Goal: Task Accomplishment & Management: Use online tool/utility

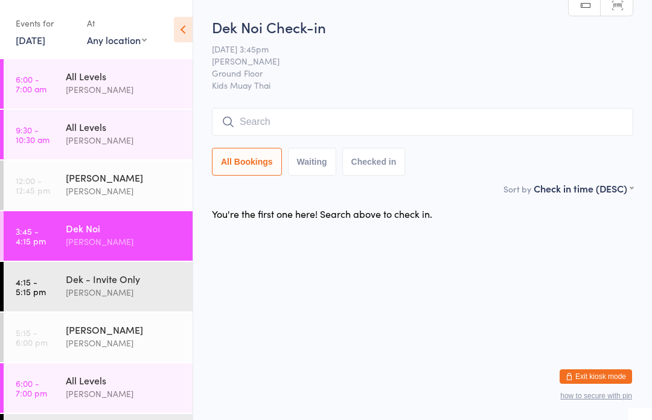
click at [257, 126] on input "search" at bounding box center [423, 122] width 422 height 28
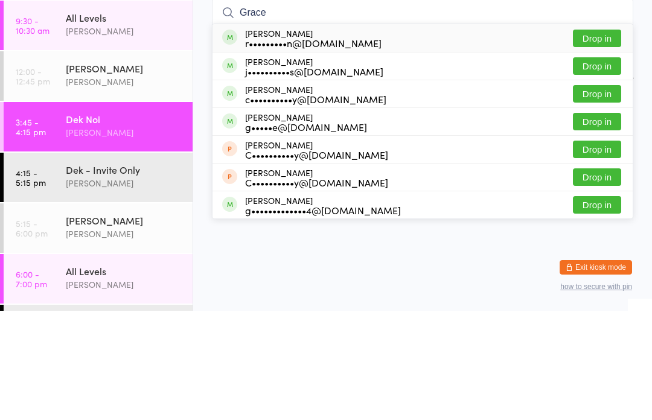
type input "Grace"
click at [598, 139] on button "Drop in" at bounding box center [597, 148] width 48 height 18
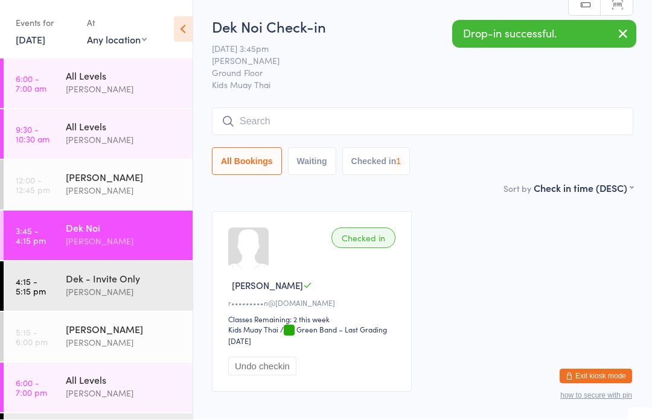
scroll to position [1, 0]
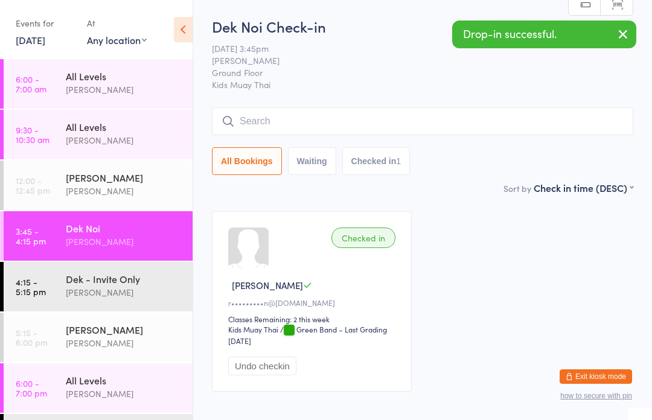
click at [46, 295] on link "4:15 - 5:15 pm Dek - Invite Only Karl Puglia" at bounding box center [98, 287] width 189 height 50
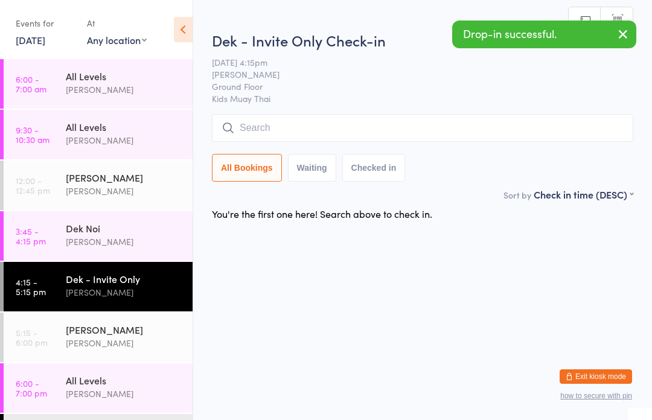
click at [292, 130] on input "search" at bounding box center [423, 128] width 422 height 28
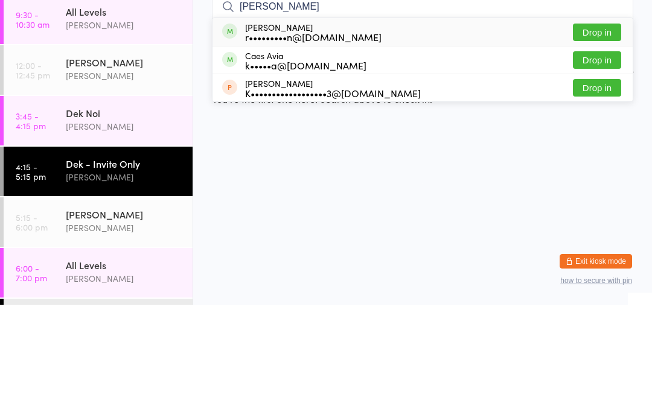
type input "Cao"
click at [594, 139] on button "Drop in" at bounding box center [597, 148] width 48 height 18
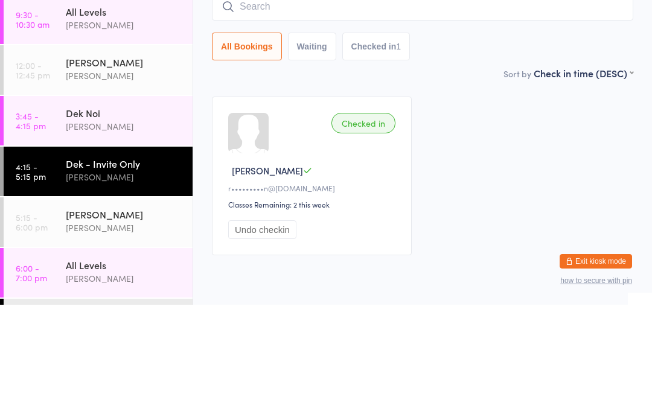
scroll to position [50, 0]
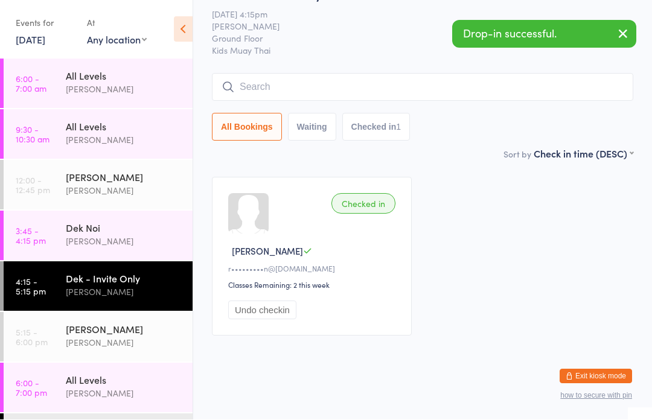
click at [81, 233] on div "Dek Noi" at bounding box center [124, 228] width 117 height 13
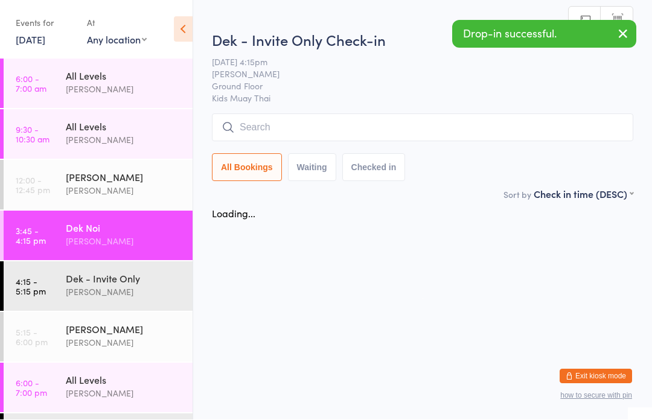
scroll to position [1, 0]
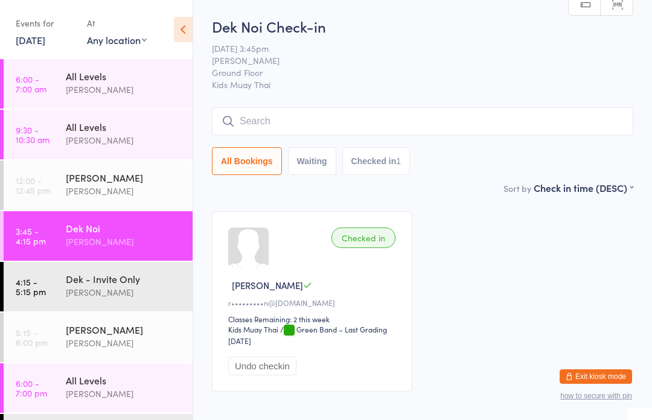
click at [269, 111] on input "search" at bounding box center [423, 122] width 422 height 28
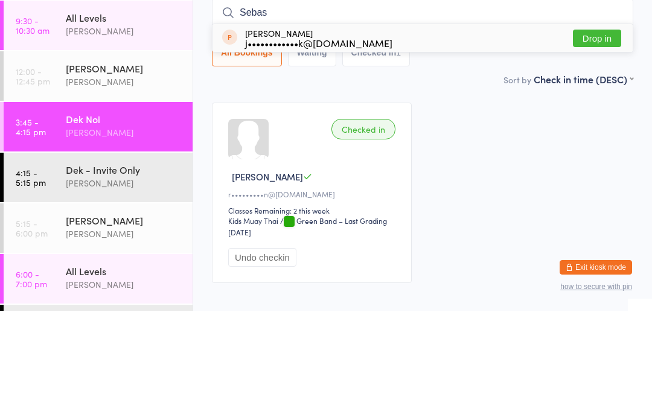
type input "Sebas"
click at [599, 139] on button "Drop in" at bounding box center [597, 148] width 48 height 18
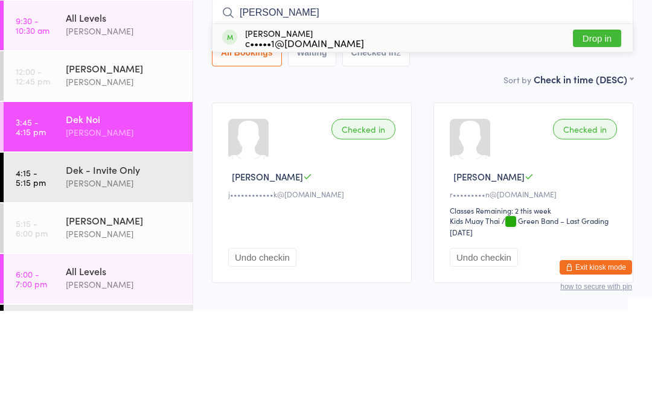
type input "Frank"
click at [610, 139] on button "Drop in" at bounding box center [597, 148] width 48 height 18
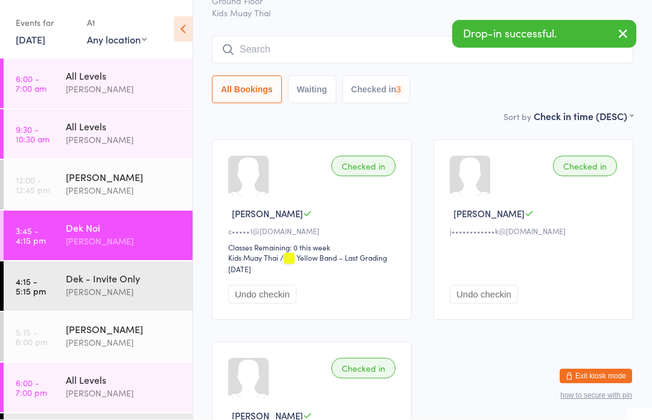
scroll to position [72, 0]
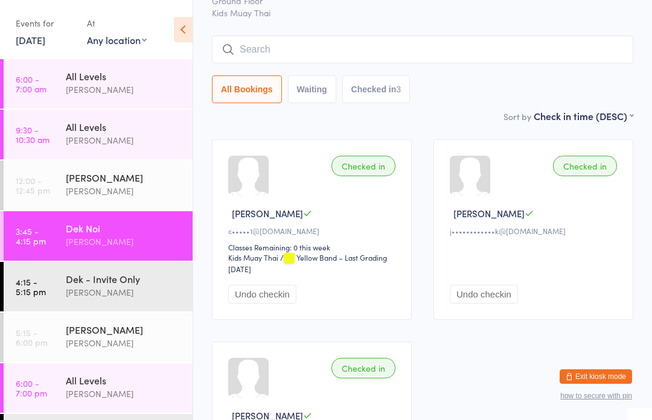
click at [299, 48] on input "search" at bounding box center [423, 50] width 422 height 28
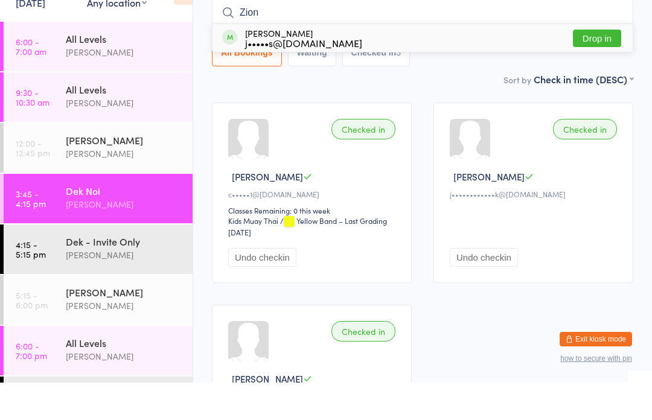
type input "Zion"
click at [330, 76] on div "j•••••s@starandkey.com.au" at bounding box center [303, 81] width 117 height 10
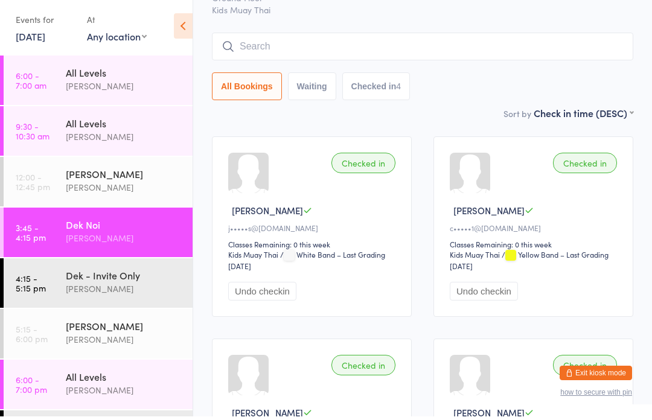
scroll to position [0, 0]
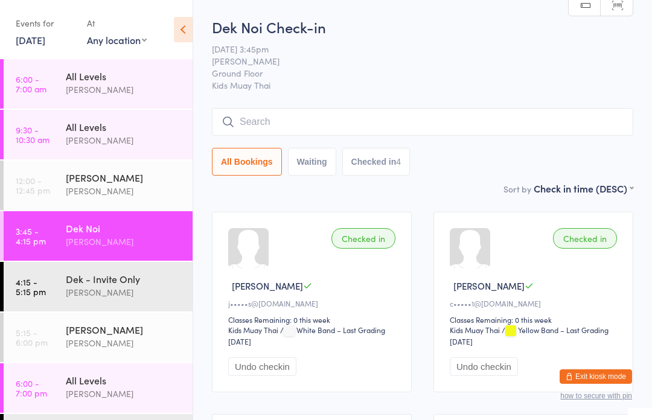
click at [355, 126] on input "search" at bounding box center [423, 122] width 422 height 28
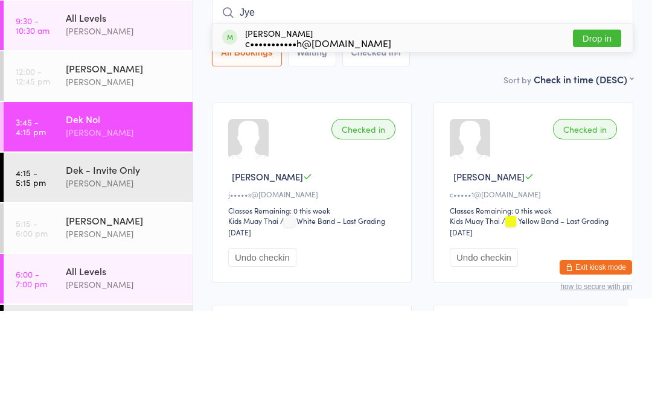
type input "Jye"
click at [602, 139] on button "Drop in" at bounding box center [597, 148] width 48 height 18
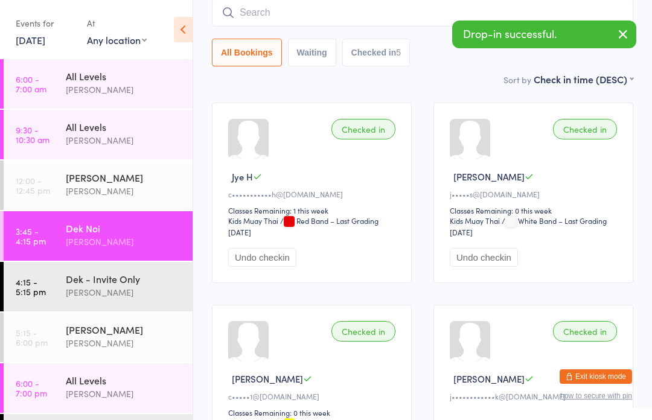
click at [140, 284] on div "Dek - Invite Only" at bounding box center [124, 278] width 117 height 13
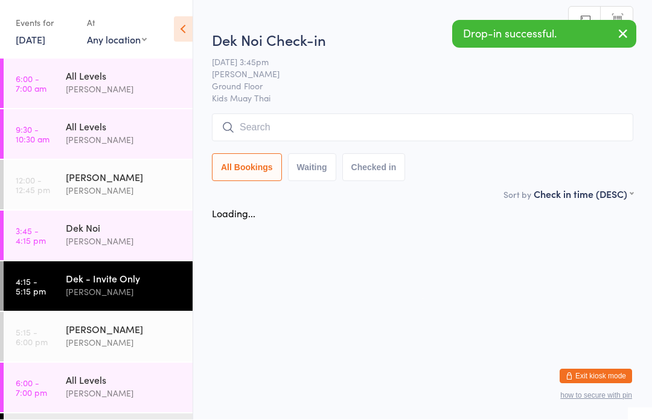
scroll to position [1, 0]
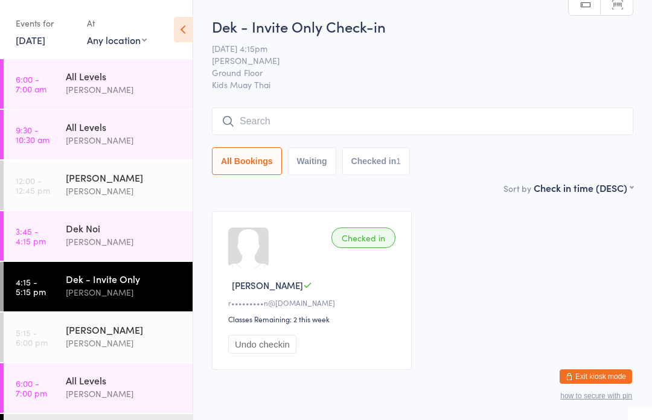
click at [349, 96] on div "Dek - Invite Only Check-in 14 Oct 4:15pm Karl Puglia Ground Floor Kids Muay Tha…" at bounding box center [423, 98] width 422 height 165
click at [319, 114] on input "search" at bounding box center [423, 122] width 422 height 28
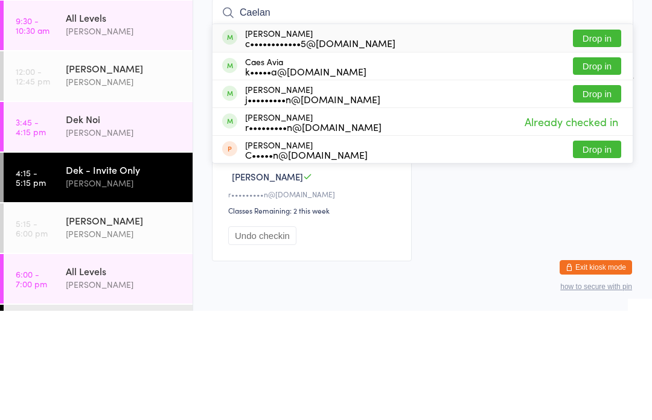
type input "Caelan"
click at [304, 138] on div "Caelan Binedell c••••••••••••5@gmail.com" at bounding box center [320, 147] width 150 height 19
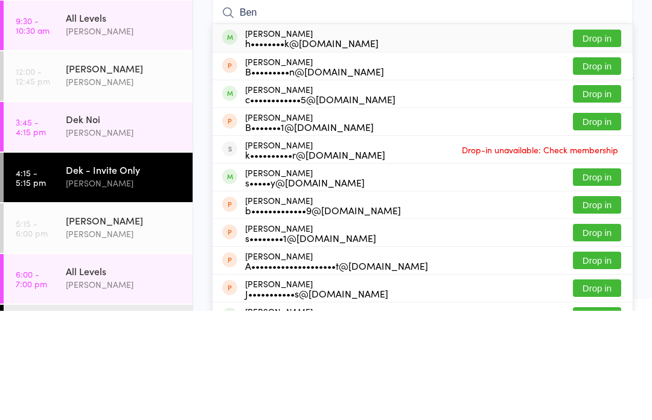
type input "Ben"
click at [577, 195] on button "Drop in" at bounding box center [597, 204] width 48 height 18
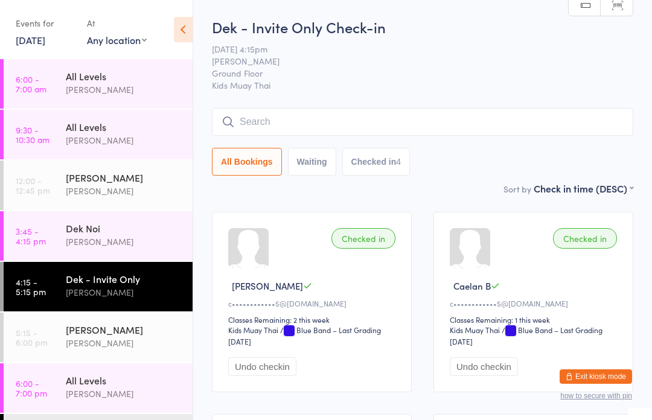
click at [333, 132] on input "search" at bounding box center [423, 122] width 422 height 28
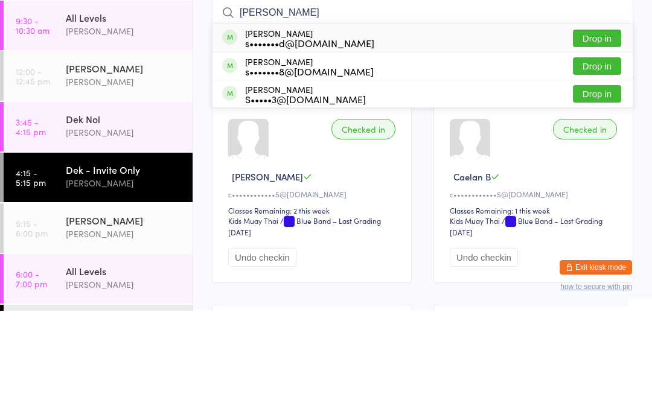
type input "Sara"
click at [606, 139] on button "Drop in" at bounding box center [597, 148] width 48 height 18
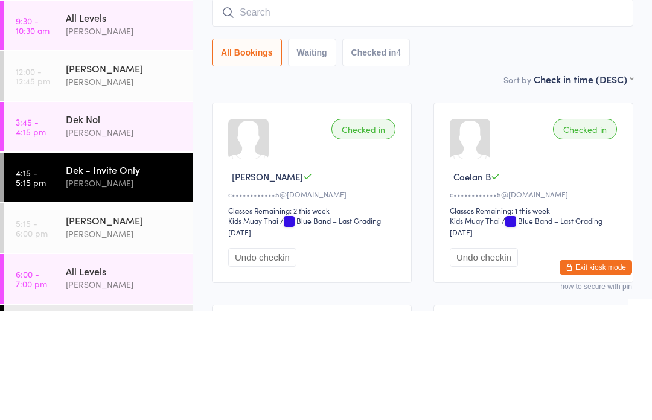
scroll to position [109, 0]
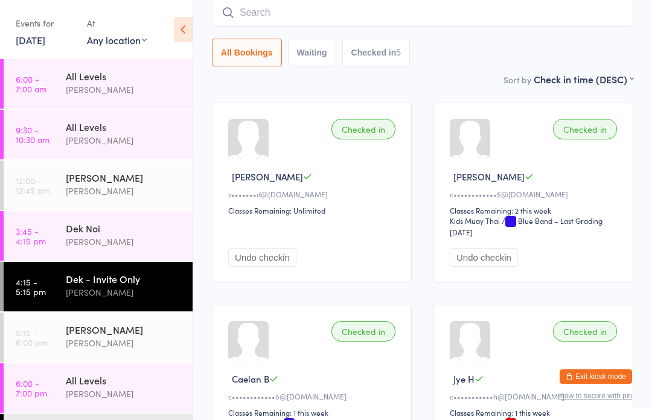
click at [511, 10] on input "search" at bounding box center [423, 13] width 422 height 28
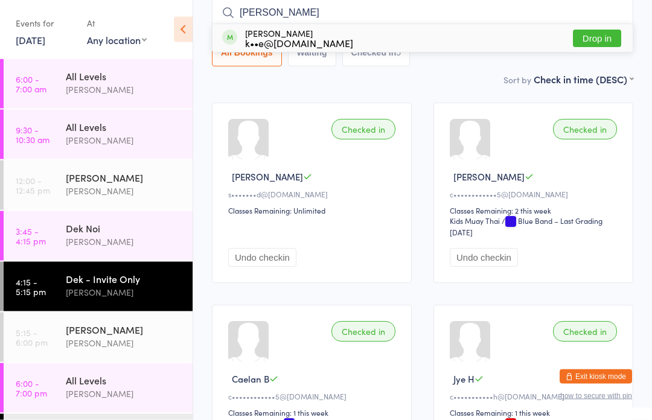
type input "Libby"
click at [607, 33] on button "Drop in" at bounding box center [597, 39] width 48 height 18
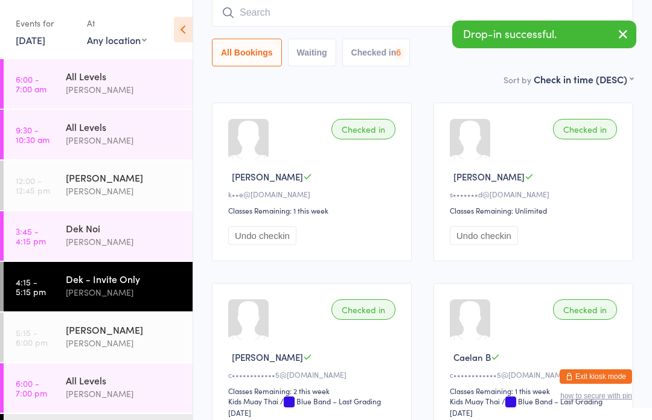
click at [465, 10] on input "search" at bounding box center [423, 13] width 422 height 28
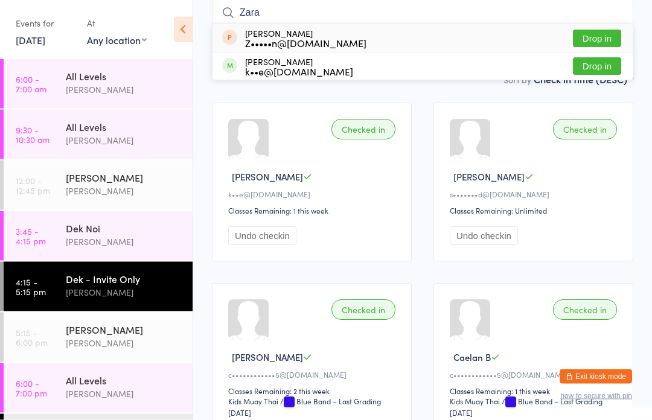
type input "Zara"
click at [599, 66] on button "Drop in" at bounding box center [597, 67] width 48 height 18
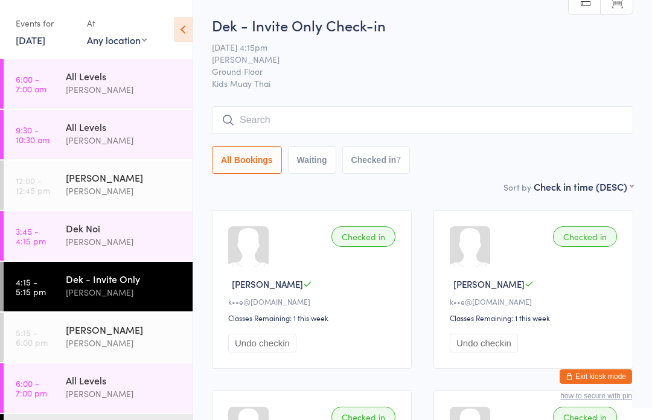
scroll to position [0, 0]
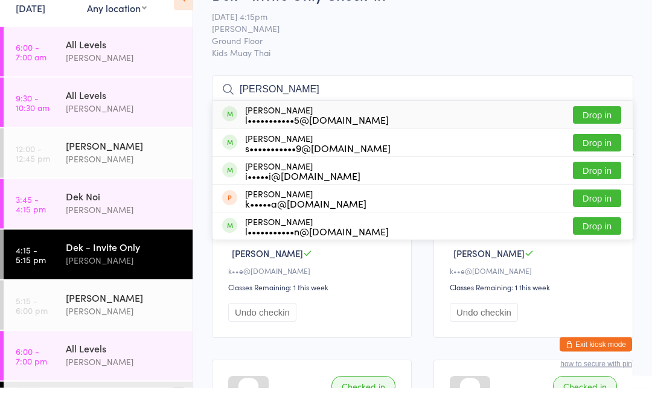
type input "Joseph"
click at [608, 139] on button "Drop in" at bounding box center [597, 148] width 48 height 18
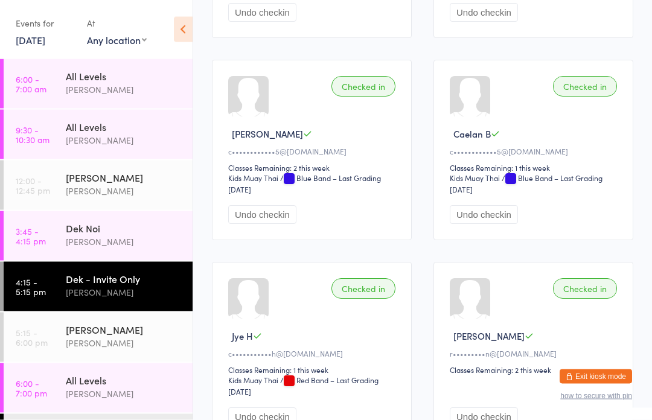
scroll to position [605, 0]
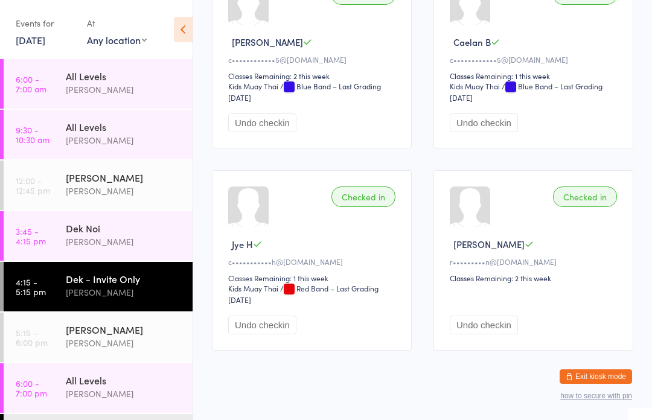
click at [123, 358] on div "Suay Sweat Karl Puglia" at bounding box center [129, 337] width 127 height 48
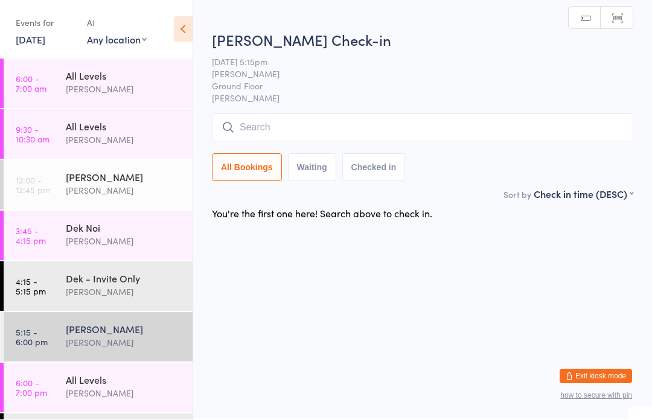
click at [109, 274] on div "Dek - Invite Only" at bounding box center [124, 278] width 117 height 13
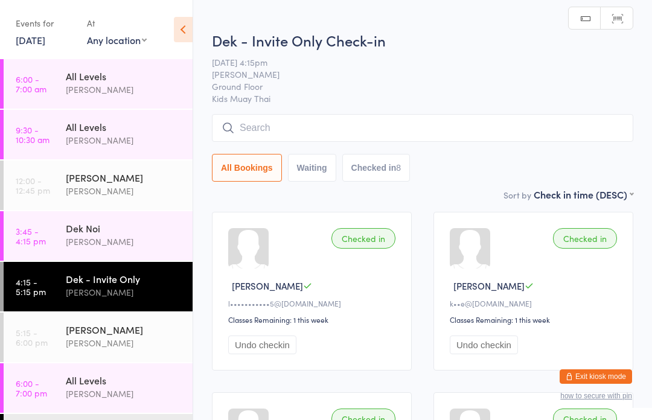
click at [294, 130] on input "search" at bounding box center [423, 128] width 422 height 28
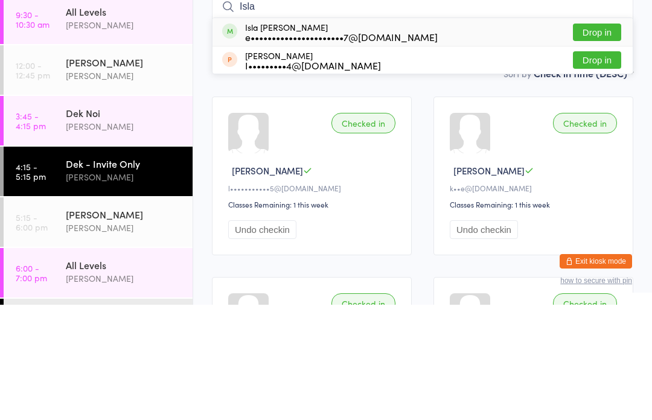
type input "Isla"
click at [604, 139] on button "Drop in" at bounding box center [597, 148] width 48 height 18
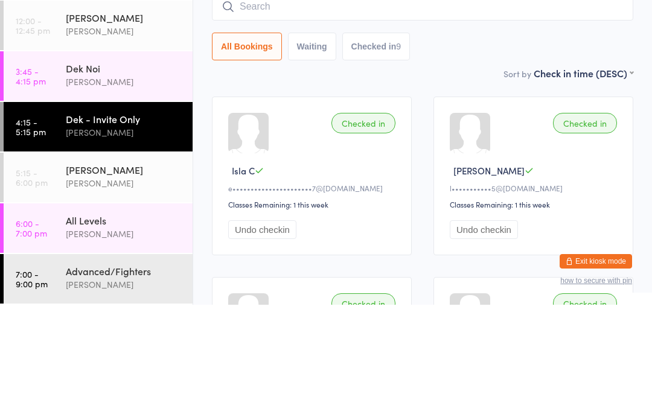
scroll to position [45, 0]
click at [150, 268] on div "Suay Sweat Karl Puglia" at bounding box center [129, 292] width 127 height 48
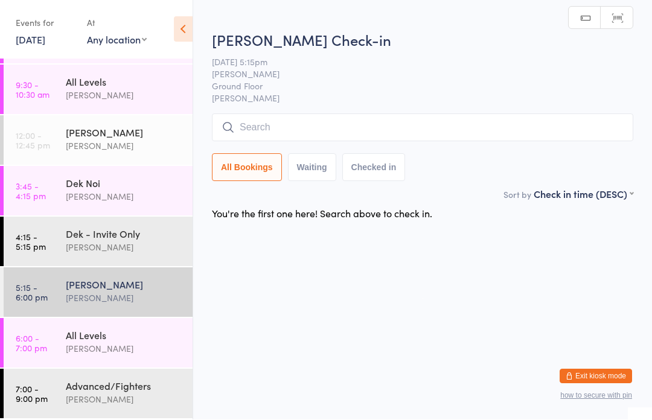
click at [329, 132] on input "search" at bounding box center [423, 128] width 422 height 28
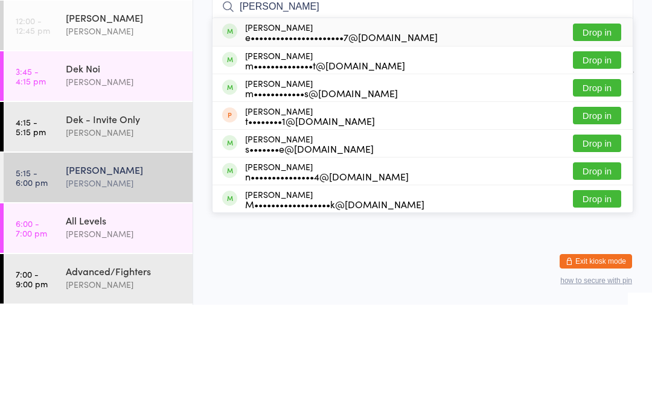
type input "Michelle"
click at [602, 139] on button "Drop in" at bounding box center [597, 148] width 48 height 18
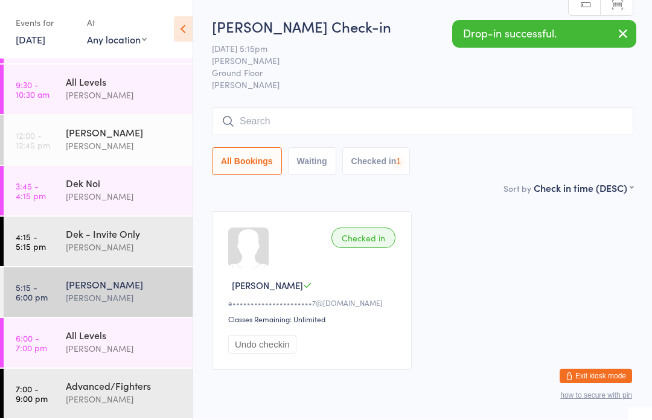
scroll to position [1, 0]
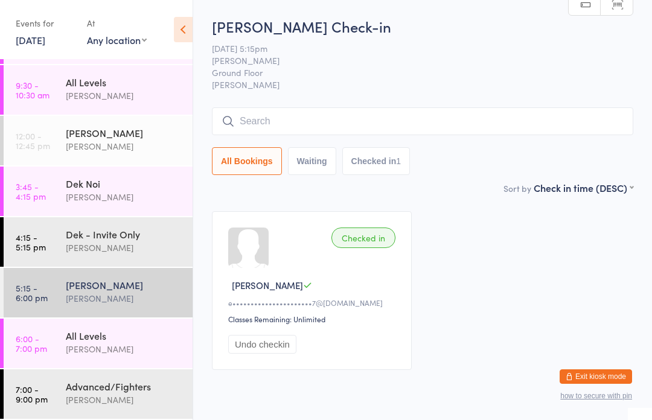
click at [82, 228] on div "Dek - Invite Only" at bounding box center [124, 234] width 117 height 13
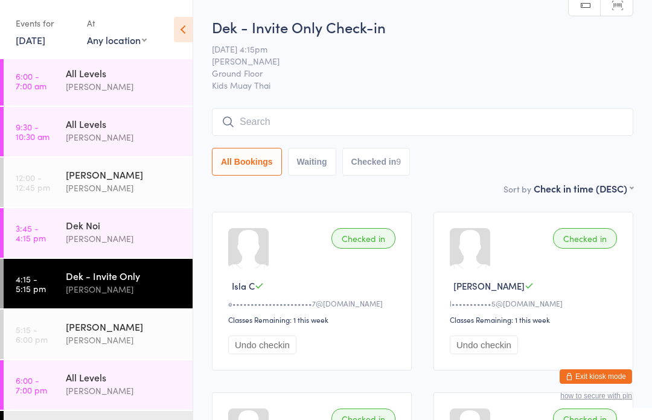
click at [404, 115] on input "search" at bounding box center [423, 122] width 422 height 28
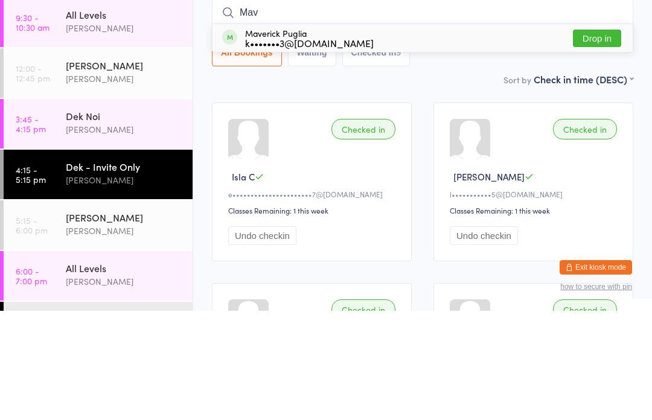
type input "Mav"
click at [606, 139] on button "Drop in" at bounding box center [597, 148] width 48 height 18
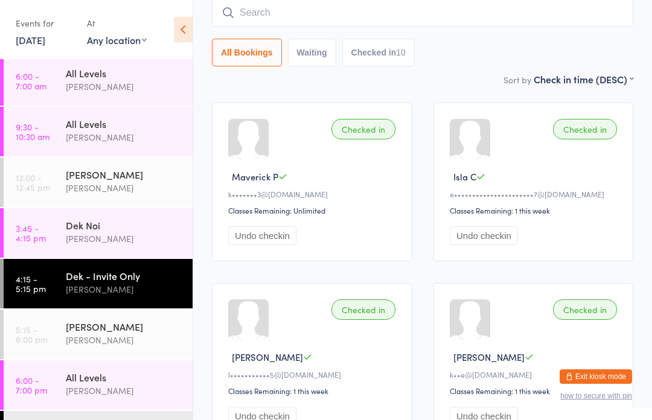
click at [373, 13] on input "search" at bounding box center [423, 13] width 422 height 28
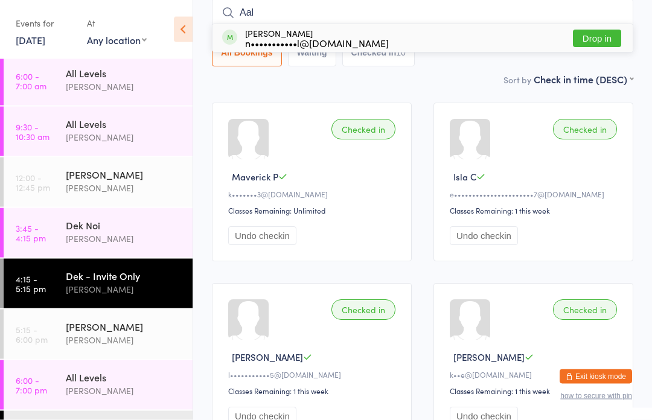
type input "Aal"
click at [614, 27] on div "Aaliyah Steens n•••••••••••l@gmail.com Drop in" at bounding box center [423, 39] width 420 height 28
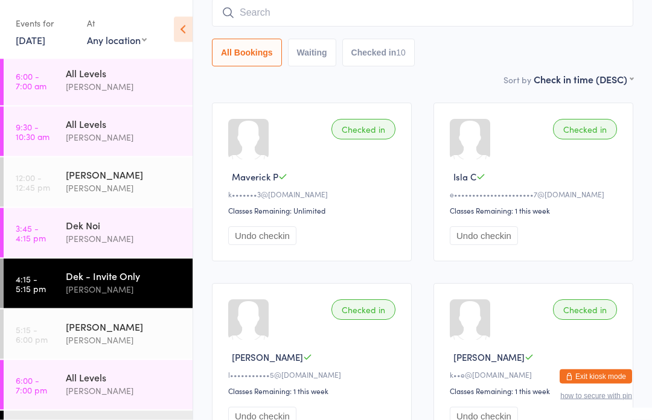
click at [599, 40] on div "All Bookings Waiting Checked in 10" at bounding box center [423, 53] width 422 height 28
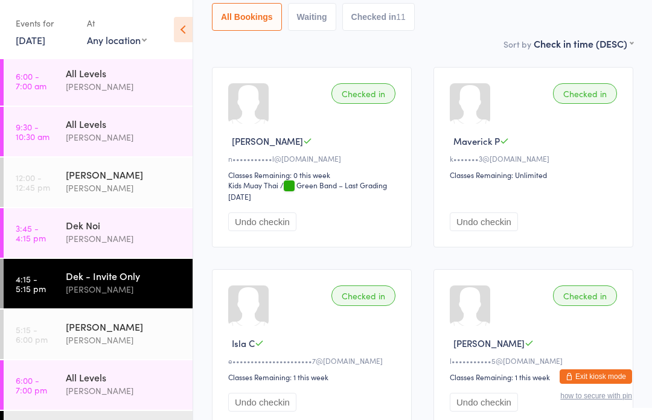
scroll to position [157, 0]
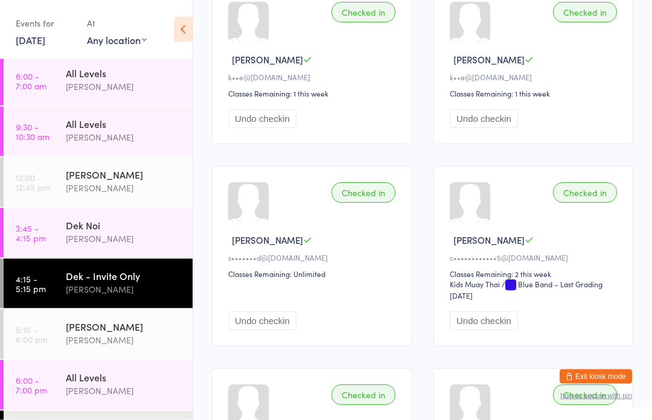
click at [279, 331] on button "Undo checkin" at bounding box center [262, 321] width 68 height 19
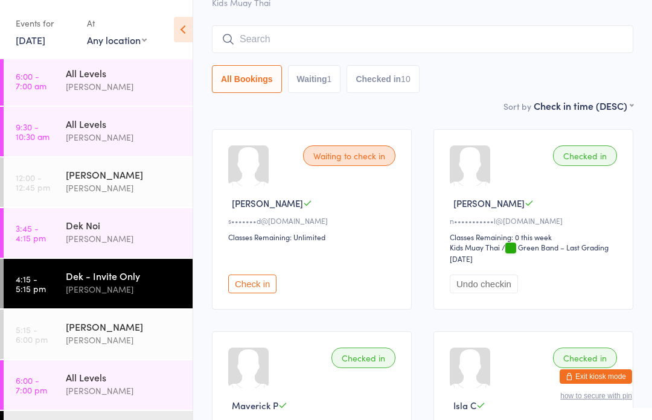
scroll to position [82, 0]
click at [475, 47] on input "search" at bounding box center [423, 40] width 422 height 28
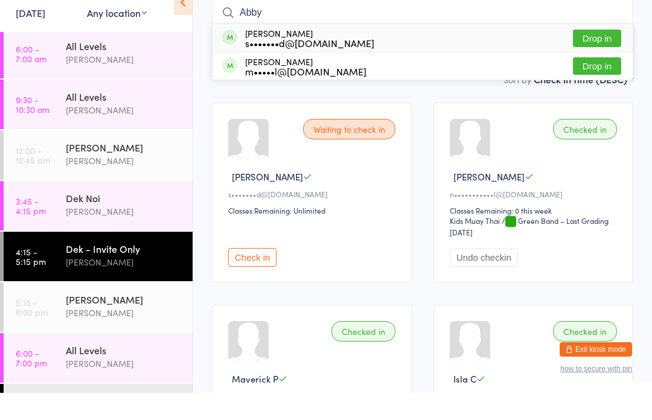
type input "Abby"
click at [613, 57] on button "Drop in" at bounding box center [597, 66] width 48 height 18
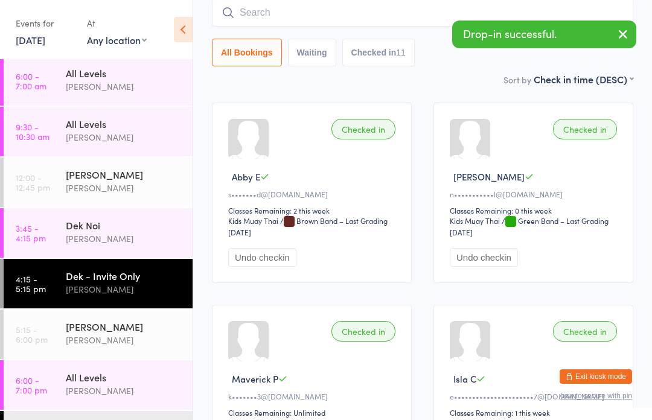
click at [122, 239] on div "[PERSON_NAME]" at bounding box center [124, 239] width 117 height 14
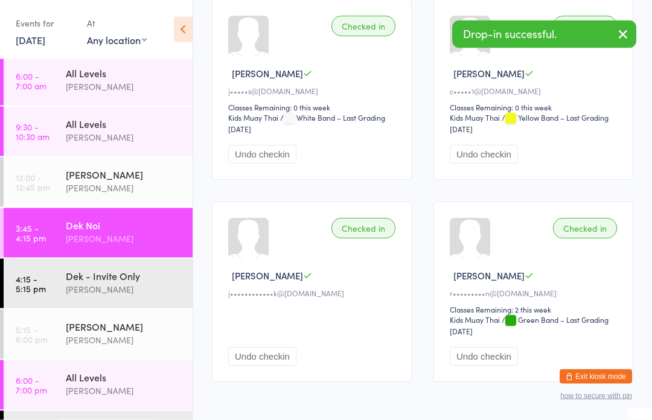
scroll to position [237, 0]
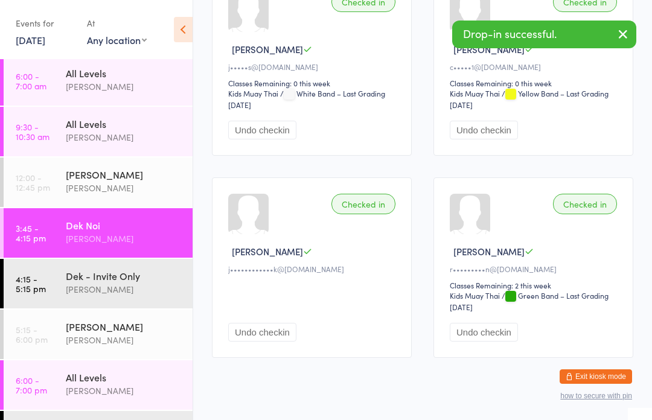
click at [137, 292] on div "[PERSON_NAME]" at bounding box center [124, 290] width 117 height 14
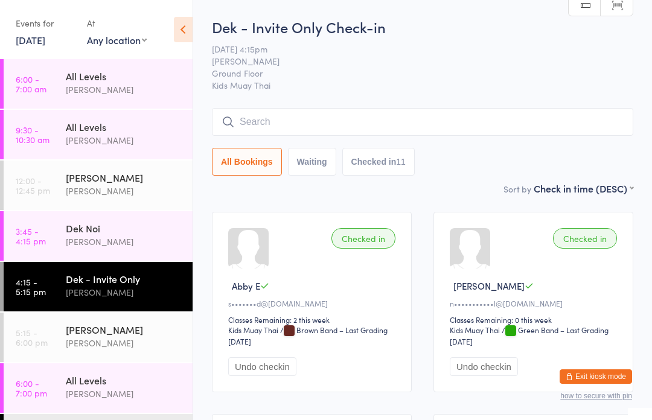
click at [429, 119] on input "search" at bounding box center [423, 122] width 422 height 28
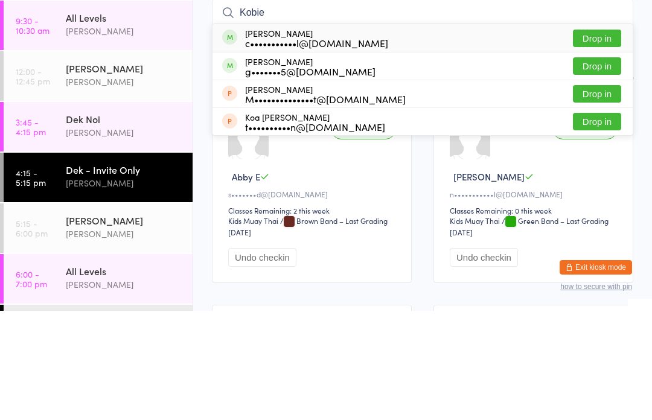
type input "Kobie"
click at [600, 139] on button "Drop in" at bounding box center [597, 148] width 48 height 18
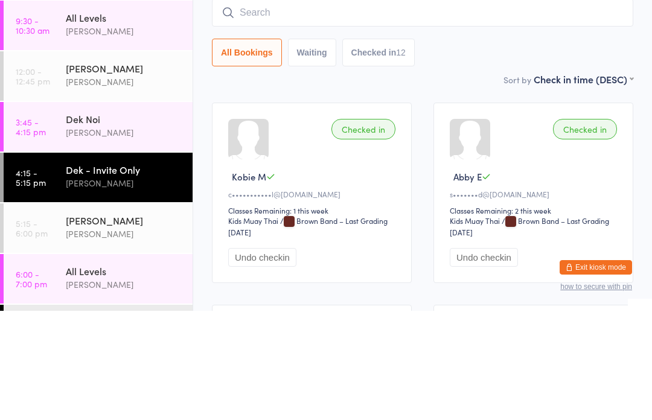
scroll to position [109, 0]
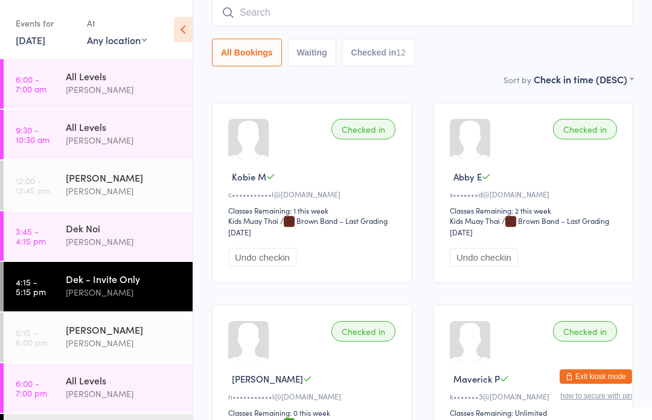
click at [102, 381] on div "All Levels" at bounding box center [124, 380] width 117 height 13
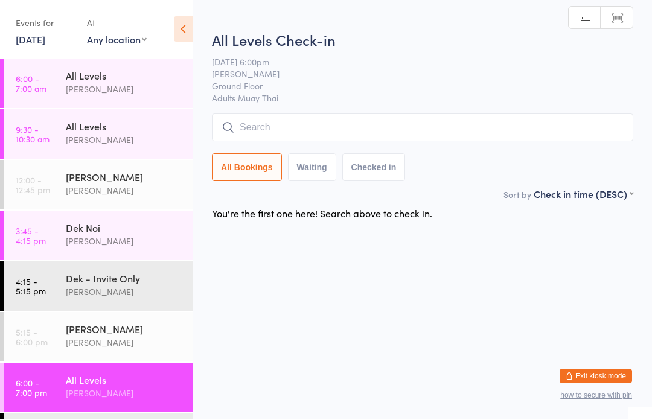
click at [289, 136] on input "search" at bounding box center [423, 128] width 422 height 28
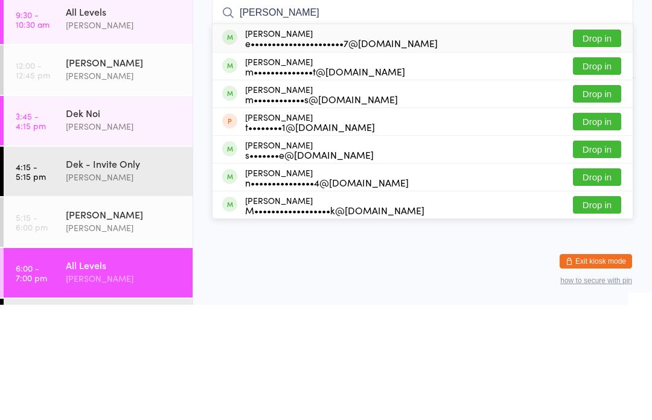
type input "Michelle"
click at [605, 145] on button "Drop in" at bounding box center [597, 154] width 48 height 18
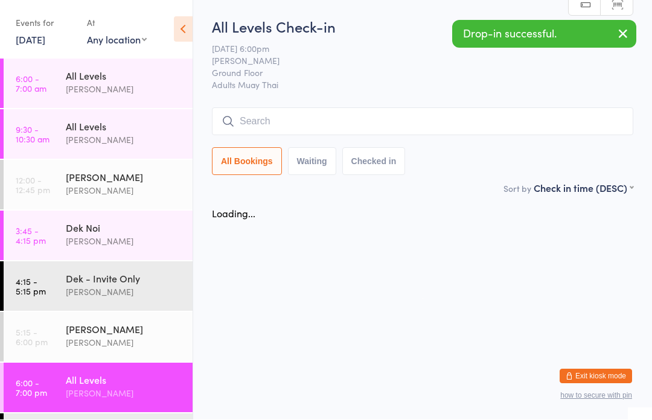
scroll to position [1, 0]
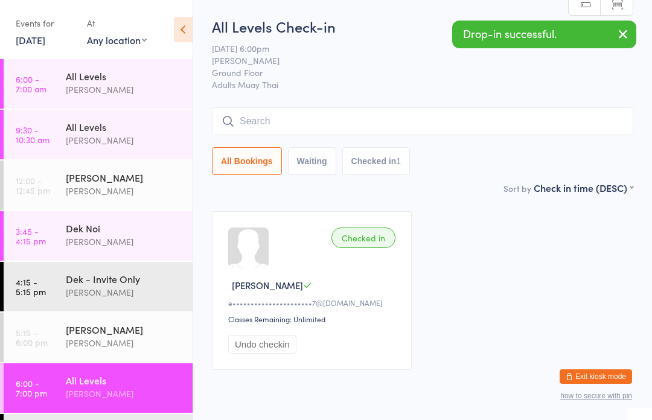
click at [89, 333] on div "[PERSON_NAME]" at bounding box center [124, 329] width 117 height 13
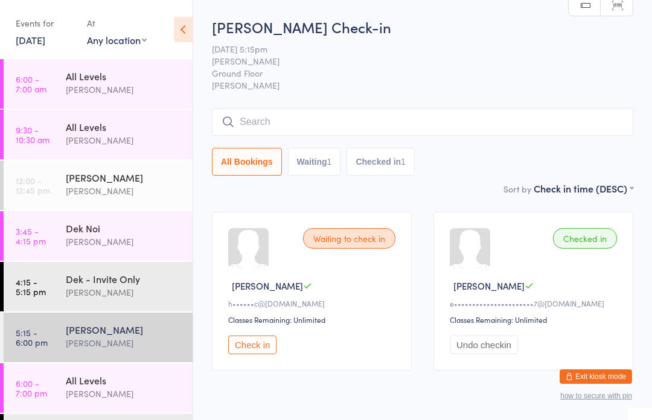
click at [494, 118] on input "search" at bounding box center [423, 122] width 422 height 28
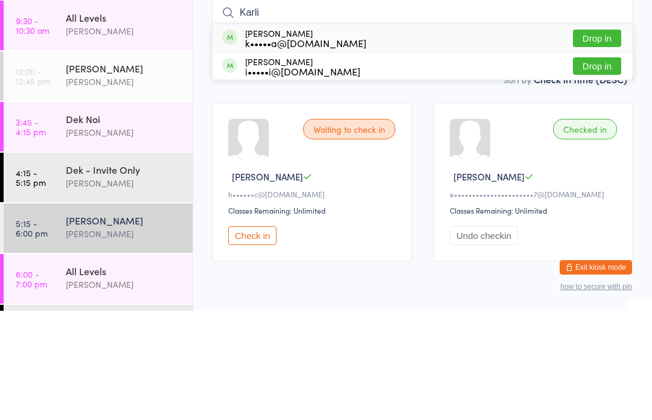
type input "Karli"
click at [434, 201] on div "Waiting to check in Rebecca B h••••••c@hotmail.com Classes Remaining: Unlimited…" at bounding box center [422, 291] width 443 height 181
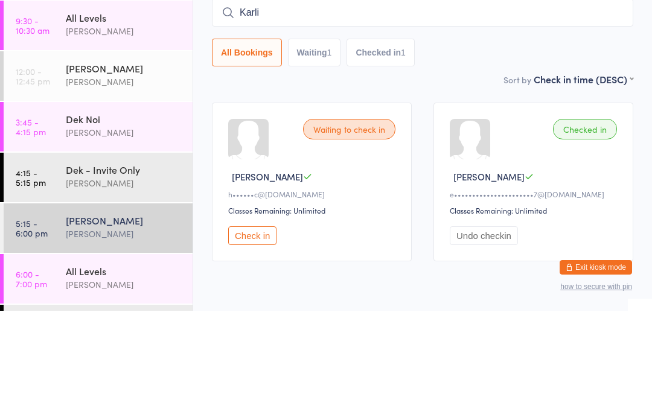
scroll to position [50, 0]
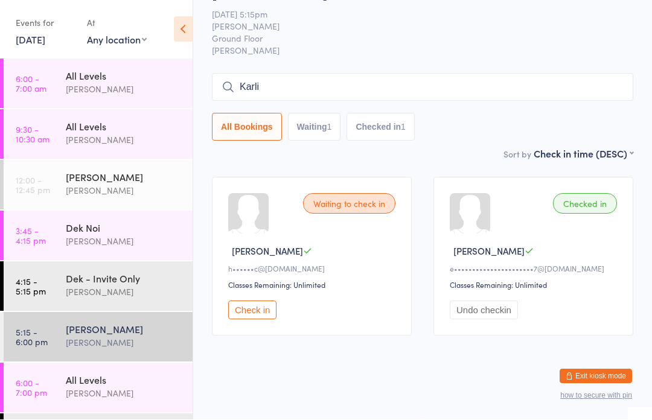
click at [120, 328] on div "[PERSON_NAME]" at bounding box center [124, 329] width 117 height 13
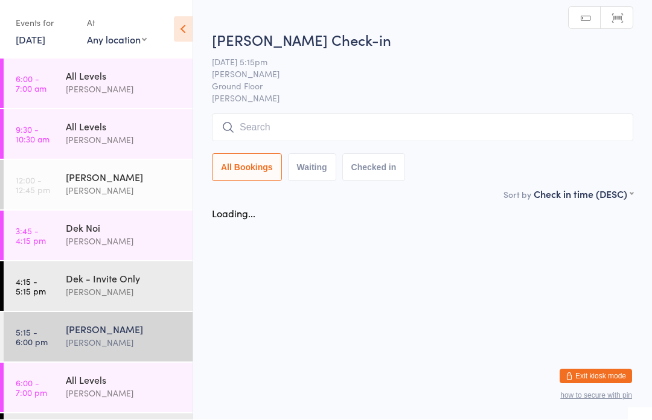
scroll to position [1, 0]
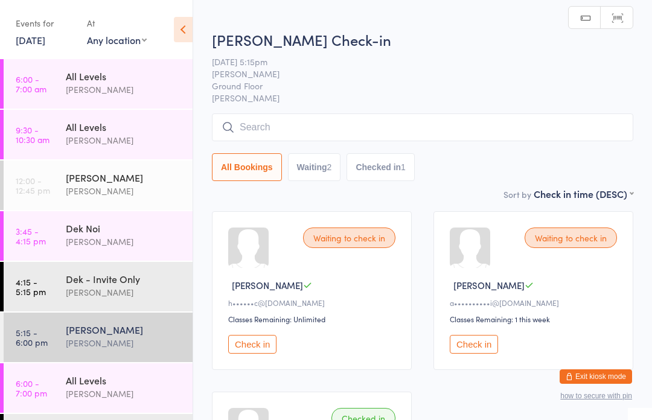
click at [384, 126] on input "search" at bounding box center [423, 128] width 422 height 28
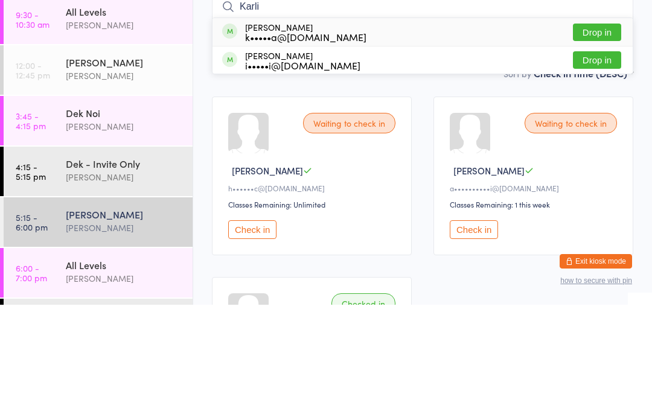
type input "Karli"
click at [605, 139] on button "Drop in" at bounding box center [597, 148] width 48 height 18
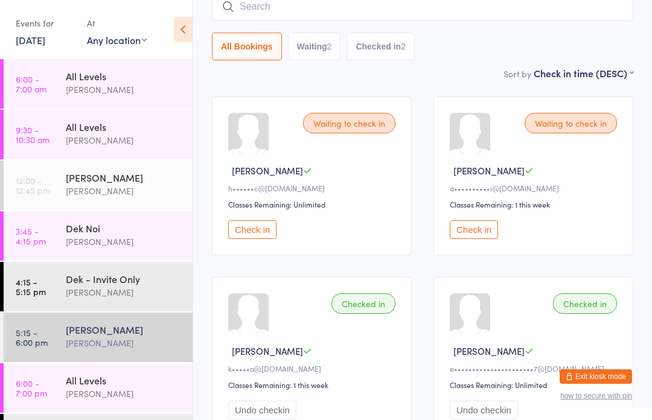
click at [486, 237] on button "Check in" at bounding box center [474, 230] width 48 height 19
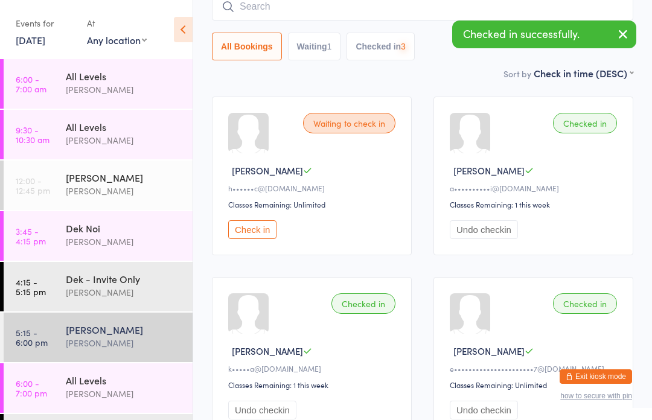
click at [258, 239] on button "Check in" at bounding box center [252, 230] width 48 height 19
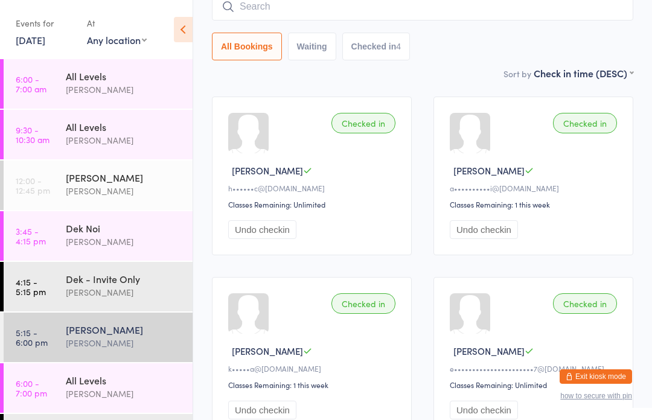
click at [58, 285] on link "4:15 - 5:15 pm Dek - Invite Only Karl Puglia" at bounding box center [98, 287] width 189 height 50
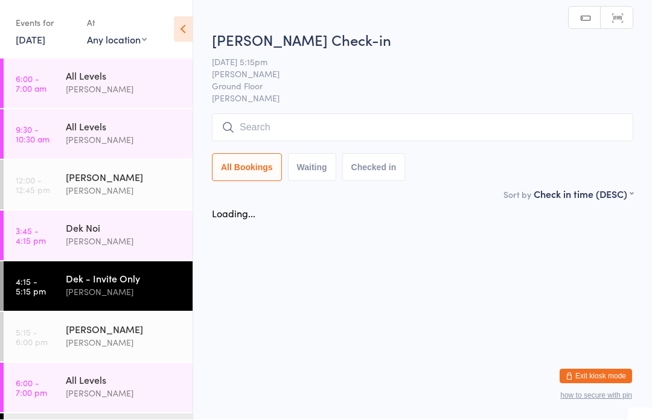
scroll to position [1, 0]
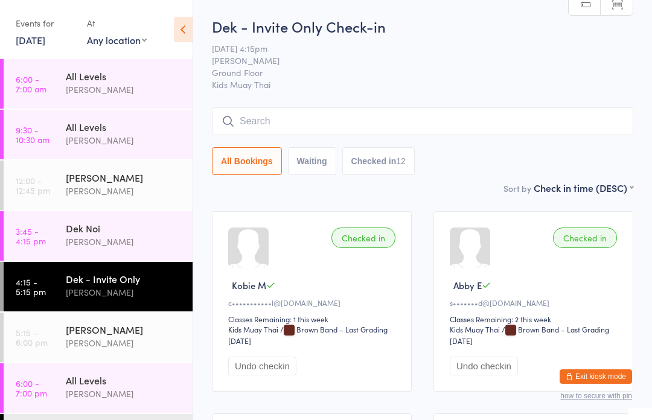
click at [79, 333] on div "[PERSON_NAME]" at bounding box center [124, 329] width 117 height 13
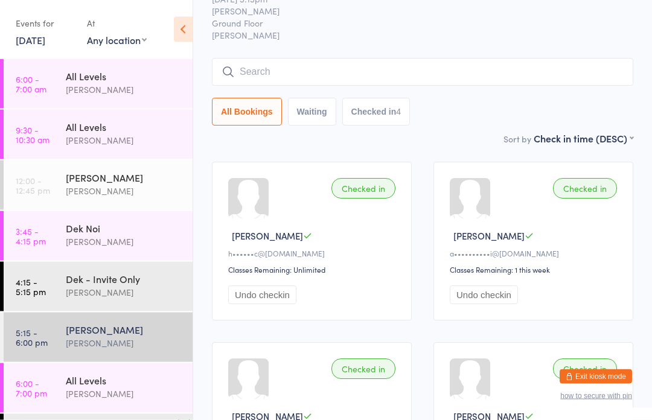
scroll to position [50, 0]
click at [299, 77] on input "search" at bounding box center [423, 72] width 422 height 28
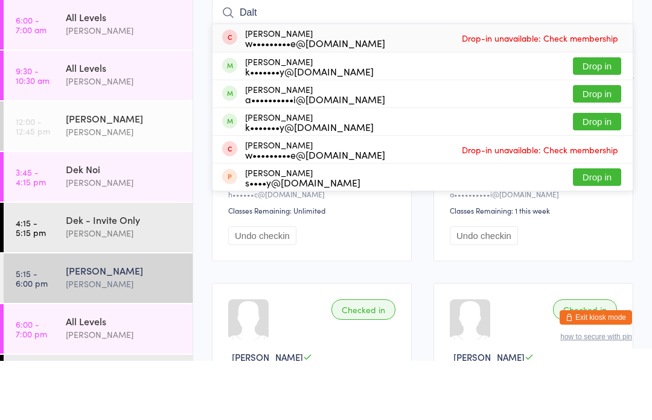
type input "Dalt"
click at [599, 144] on button "Drop in" at bounding box center [597, 153] width 48 height 18
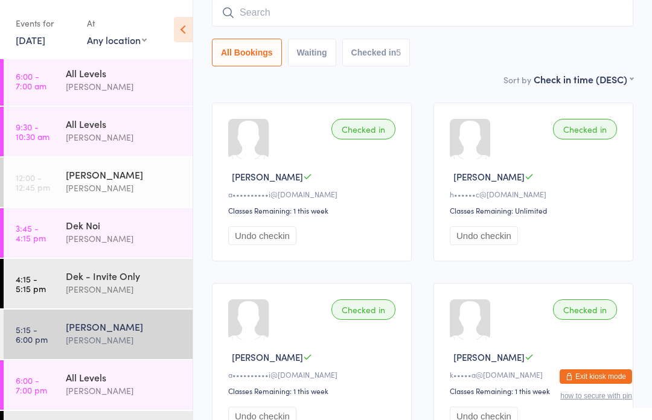
scroll to position [3, 0]
click at [143, 390] on div "[PERSON_NAME]" at bounding box center [124, 391] width 117 height 14
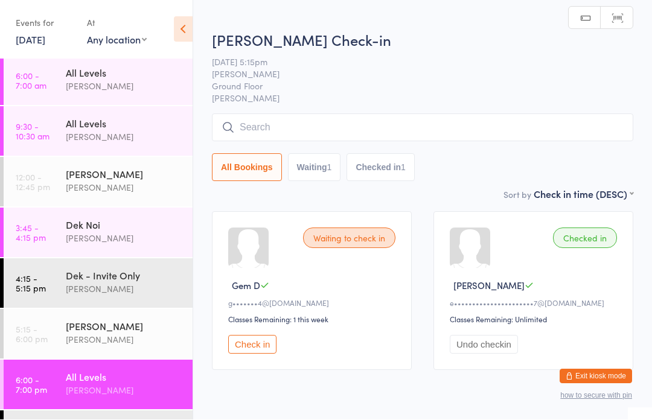
scroll to position [1, 0]
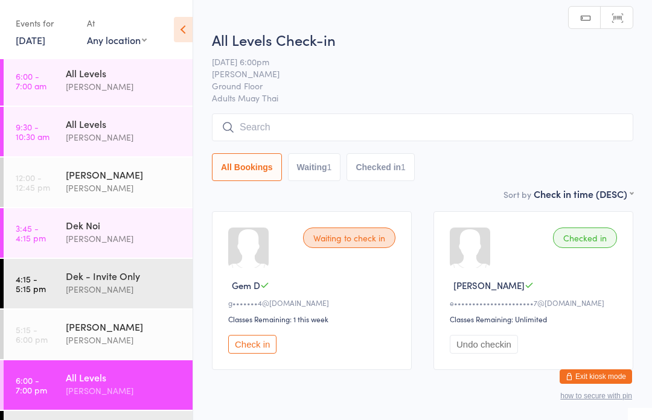
click at [442, 126] on input "search" at bounding box center [423, 128] width 422 height 28
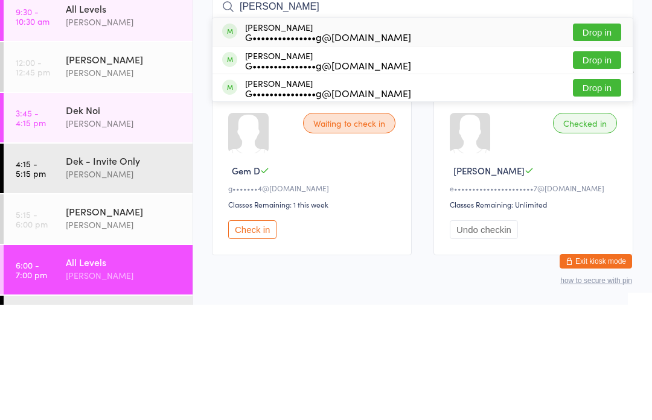
type input "Dickens"
click at [619, 167] on button "Drop in" at bounding box center [597, 176] width 48 height 18
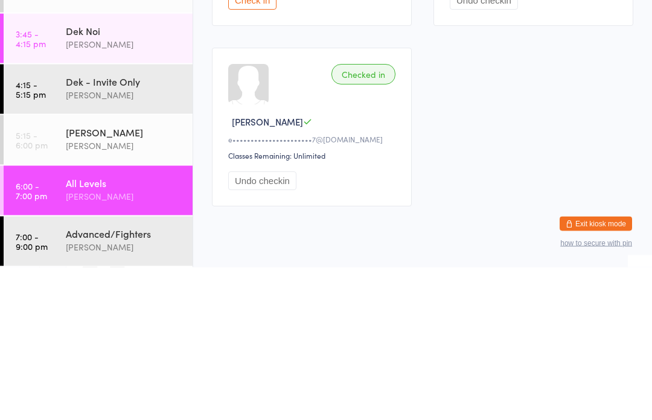
scroll to position [3, 0]
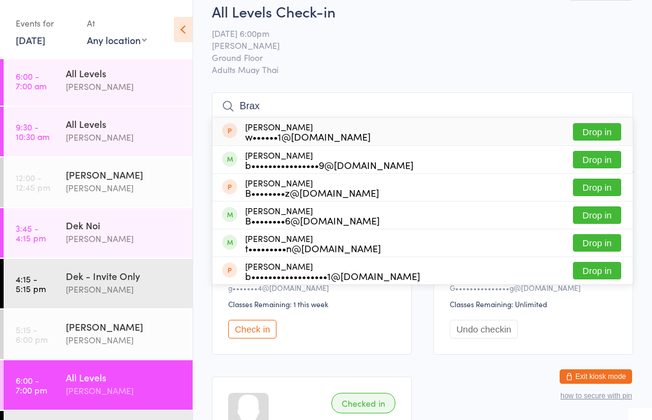
type input "Brax"
click at [611, 155] on button "Drop in" at bounding box center [597, 160] width 48 height 18
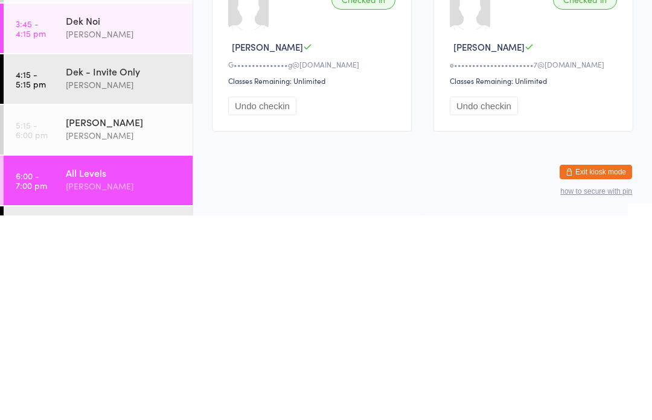
scroll to position [234, 0]
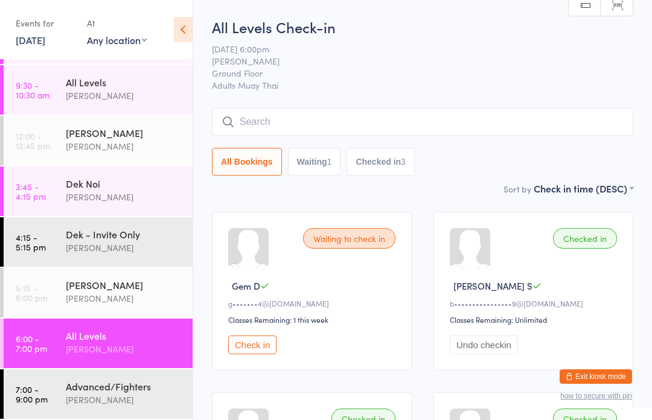
scroll to position [45, 0]
click at [63, 389] on link "7:00 - 9:00 pm Advanced/Fighters Karl Puglia" at bounding box center [98, 395] width 189 height 50
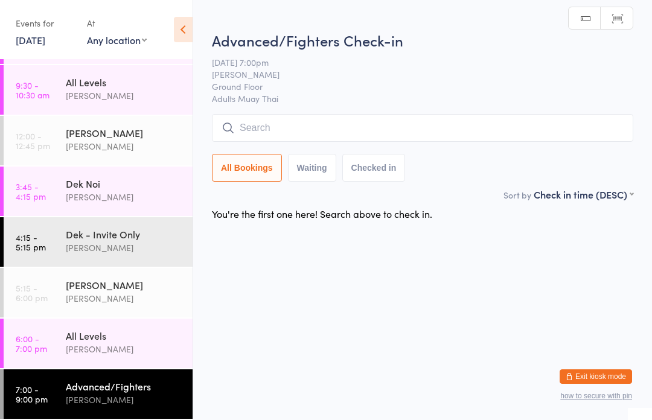
click at [373, 105] on span "Adults Muay Thai" at bounding box center [423, 98] width 422 height 12
click at [371, 126] on input "search" at bounding box center [423, 128] width 422 height 28
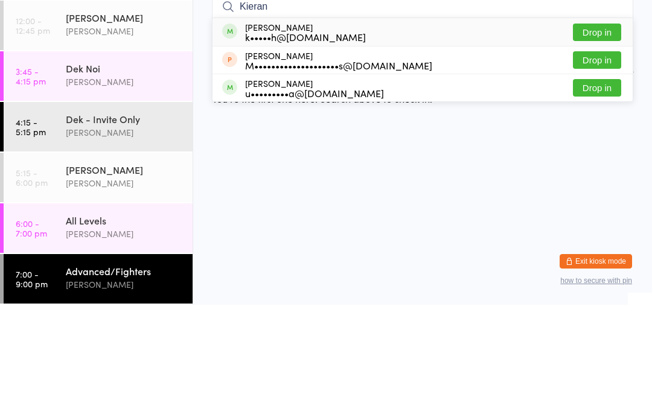
type input "Kieran"
click at [602, 139] on button "Drop in" at bounding box center [597, 148] width 48 height 18
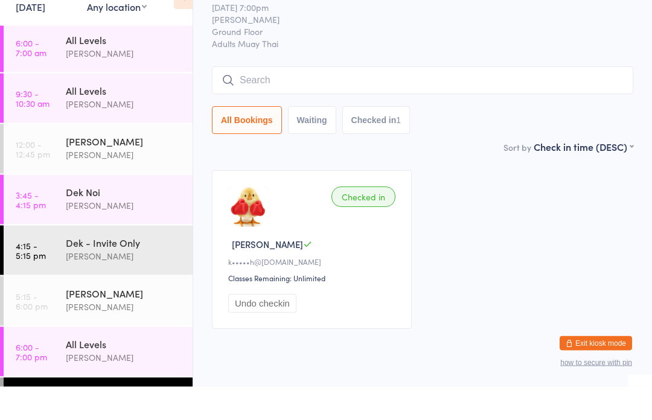
scroll to position [8, 0]
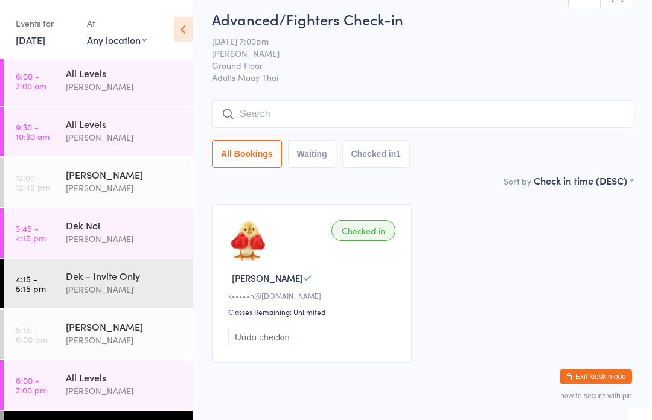
click at [51, 372] on link "6:00 - 7:00 pm All Levels Karl Puglia" at bounding box center [98, 386] width 189 height 50
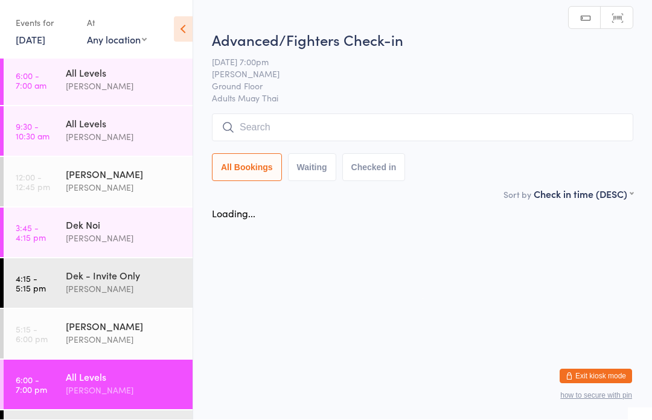
scroll to position [1, 0]
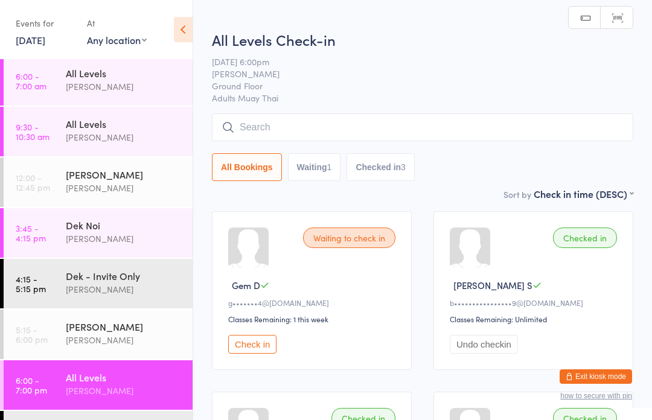
click at [496, 124] on input "search" at bounding box center [423, 128] width 422 height 28
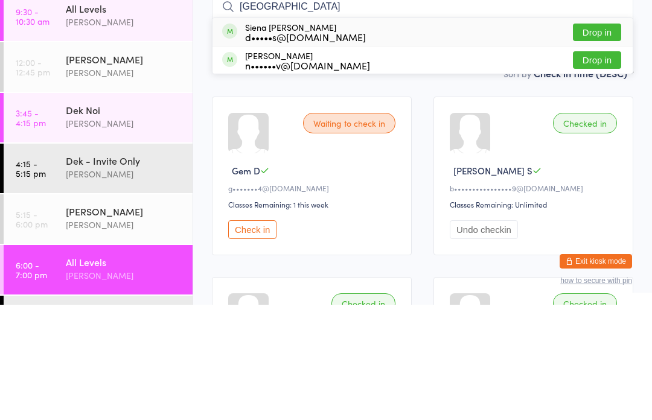
type input "Siena"
click at [604, 139] on button "Drop in" at bounding box center [597, 148] width 48 height 18
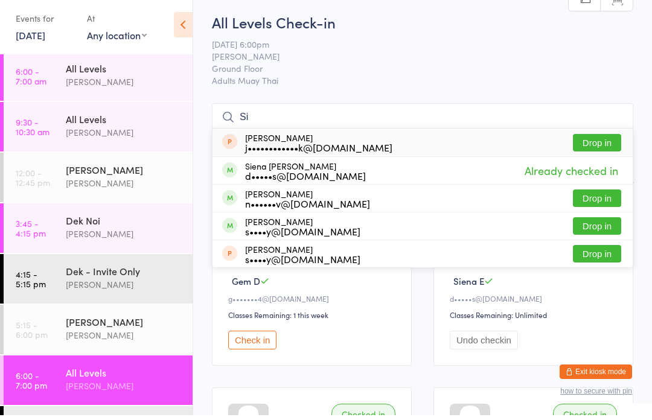
type input "S"
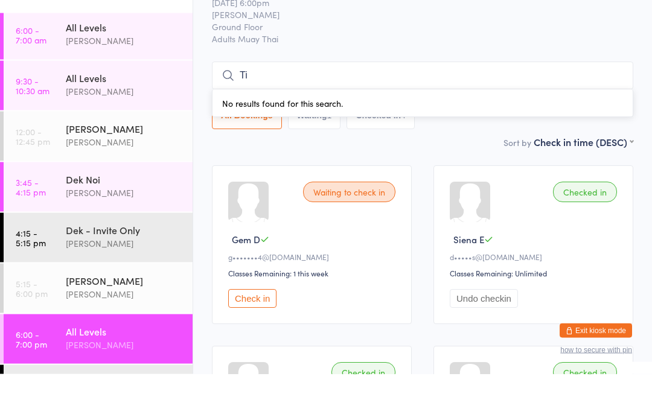
type input "Tim"
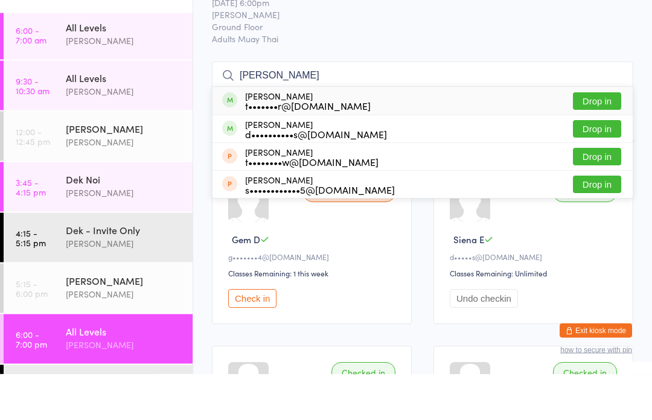
click at [95, 117] on div "All Levels" at bounding box center [124, 123] width 117 height 13
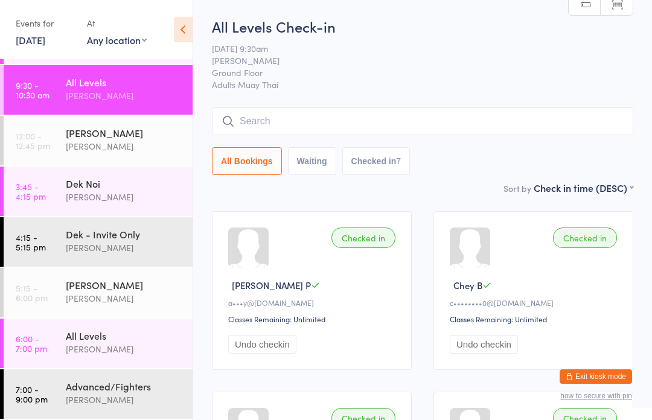
scroll to position [45, 0]
click at [90, 335] on div "All Levels" at bounding box center [124, 335] width 117 height 13
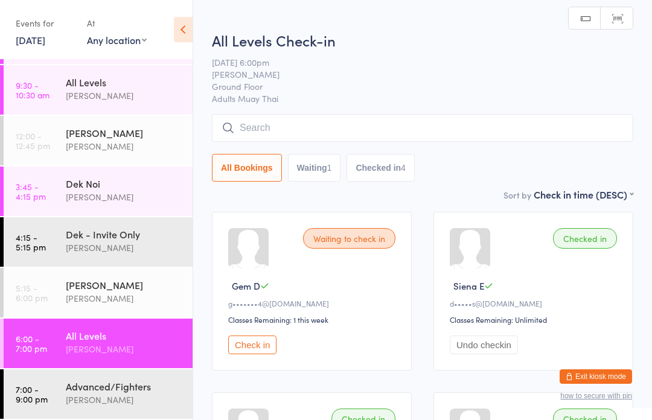
click at [282, 127] on input "search" at bounding box center [423, 128] width 422 height 28
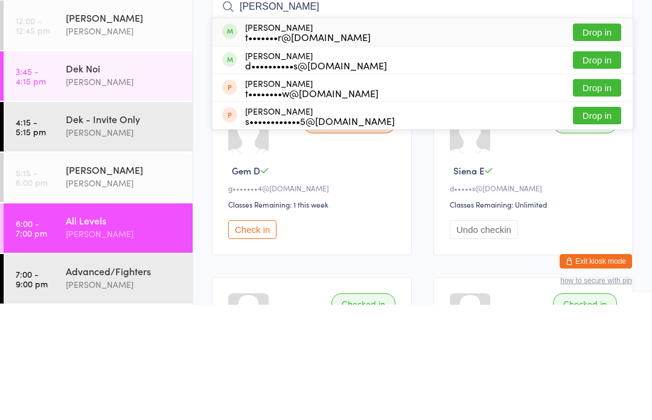
type input "Tim"
click at [600, 195] on button "Drop in" at bounding box center [597, 204] width 48 height 18
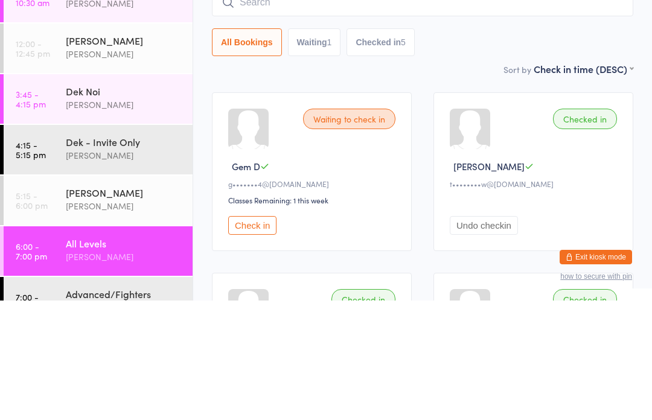
scroll to position [3, 0]
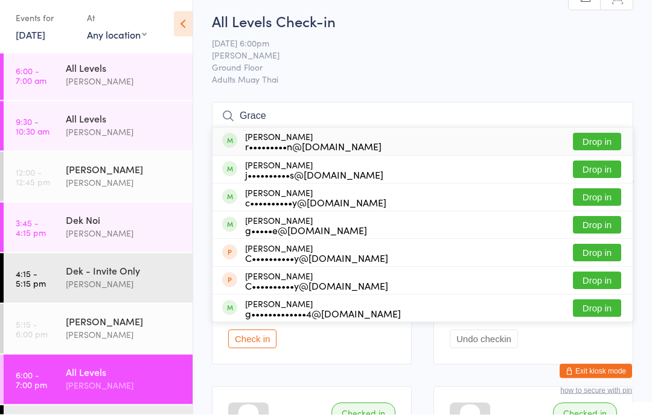
type input "Grace"
click at [602, 169] on button "Drop in" at bounding box center [597, 176] width 48 height 18
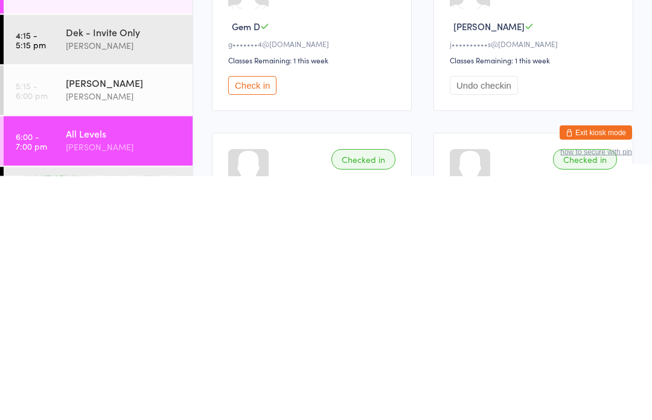
scroll to position [28, 0]
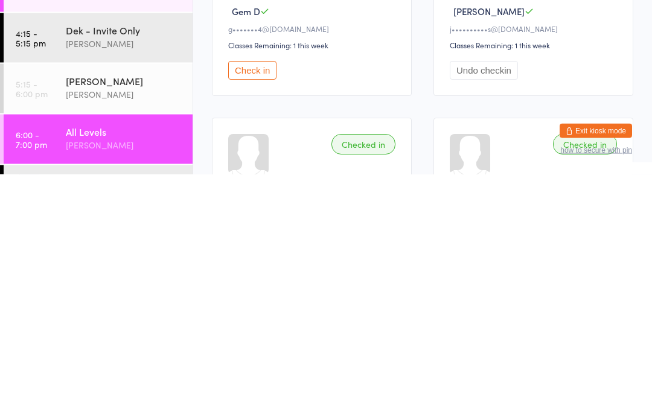
click at [141, 384] on div "[PERSON_NAME]" at bounding box center [124, 391] width 117 height 14
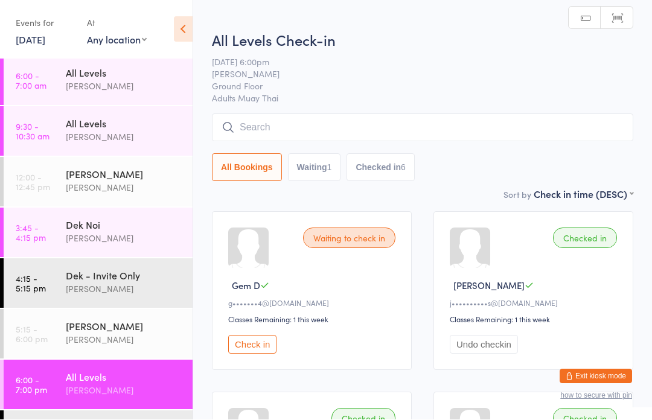
scroll to position [1, 0]
click at [350, 130] on input "search" at bounding box center [423, 128] width 422 height 28
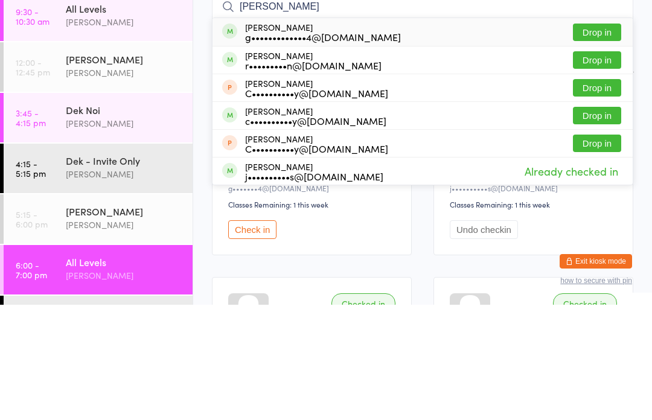
type input "Graham"
click at [604, 139] on button "Drop in" at bounding box center [597, 148] width 48 height 18
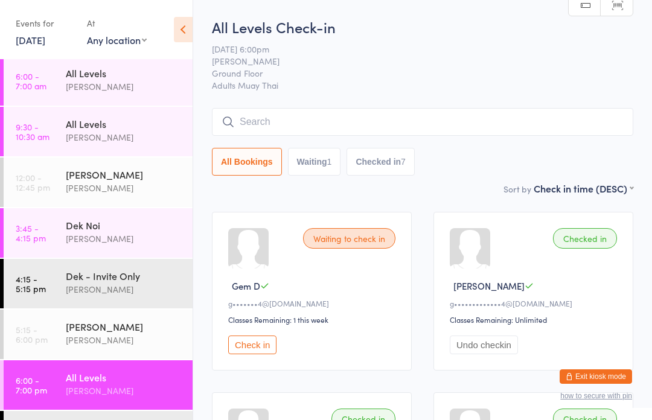
click at [369, 112] on input "search" at bounding box center [423, 122] width 422 height 28
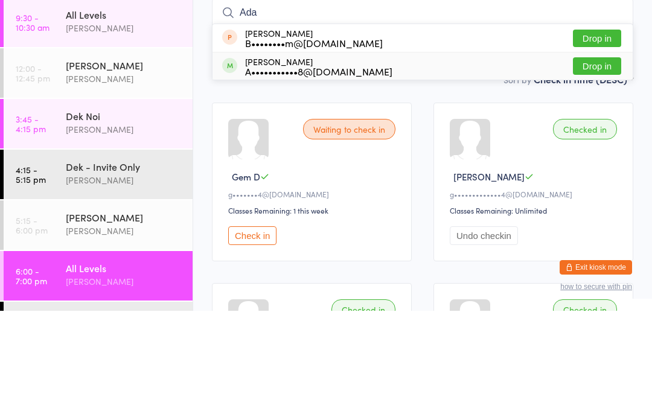
type input "Ada"
click at [362, 176] on div "A•••••••••••8@[DOMAIN_NAME]" at bounding box center [318, 181] width 147 height 10
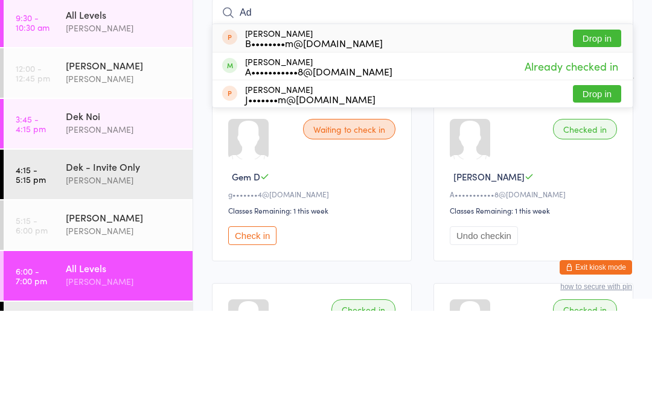
type input "A"
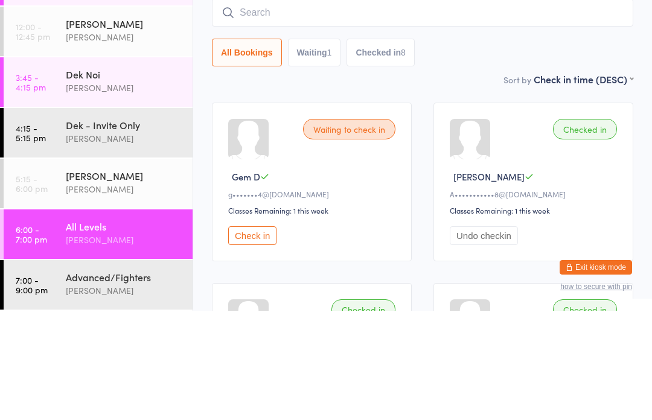
scroll to position [45, 0]
click at [56, 167] on link "3:45 - 4:15 pm Dek Noi Karl Puglia" at bounding box center [98, 192] width 189 height 50
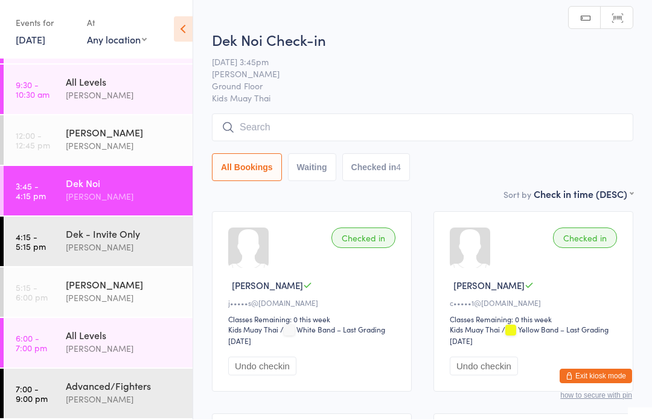
scroll to position [1, 0]
click at [85, 341] on div "All Levels" at bounding box center [124, 335] width 117 height 13
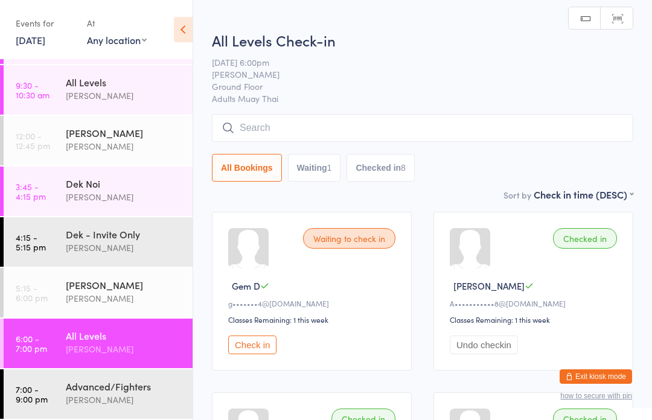
click at [306, 158] on button "Waiting 1" at bounding box center [314, 168] width 53 height 28
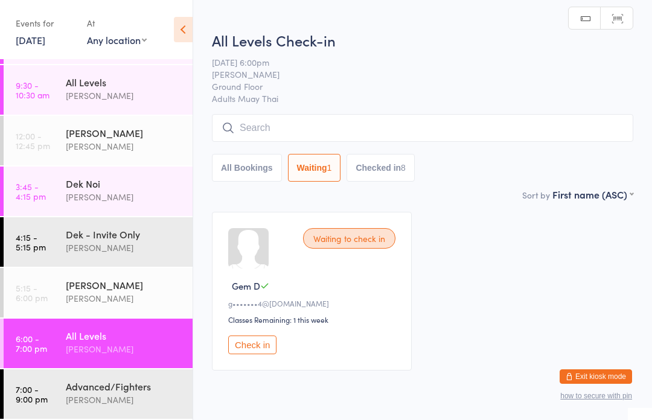
click at [228, 171] on button "All Bookings" at bounding box center [247, 168] width 70 height 28
select select "5"
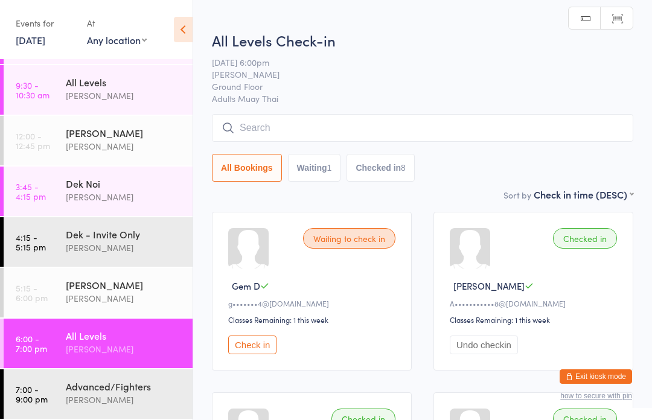
click at [274, 140] on input "search" at bounding box center [423, 128] width 422 height 28
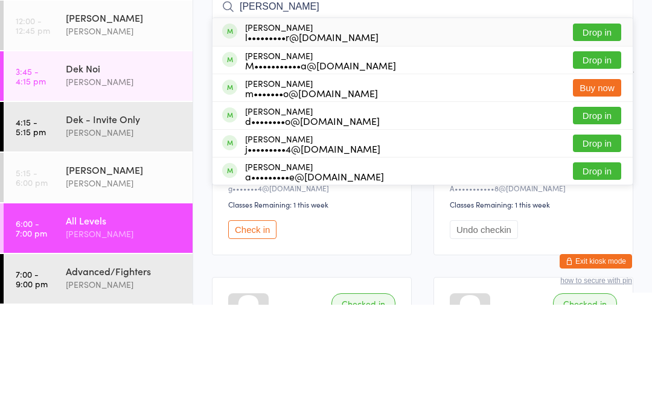
type input "Lucy"
click at [596, 139] on button "Drop in" at bounding box center [597, 148] width 48 height 18
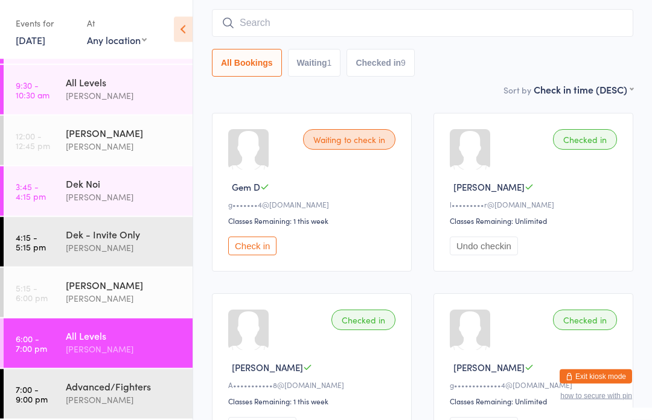
click at [268, 10] on input "search" at bounding box center [423, 24] width 422 height 28
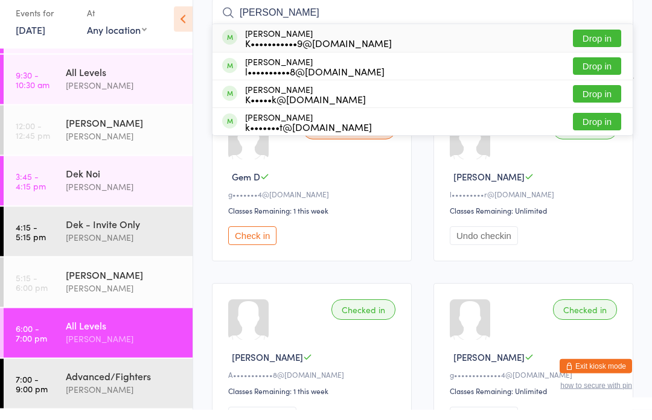
type input "Kai kir"
click at [594, 40] on button "Drop in" at bounding box center [597, 49] width 48 height 18
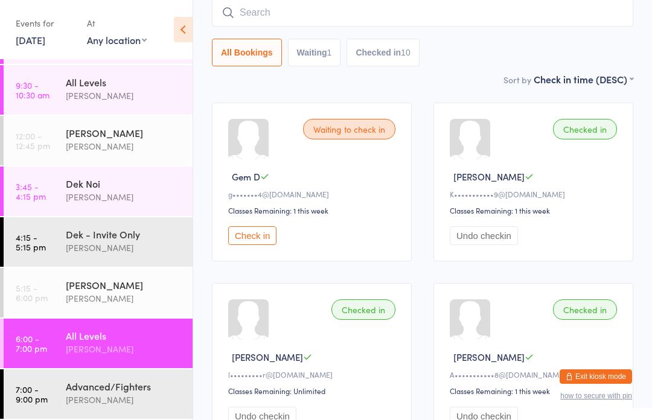
click at [454, 22] on input "search" at bounding box center [423, 13] width 422 height 28
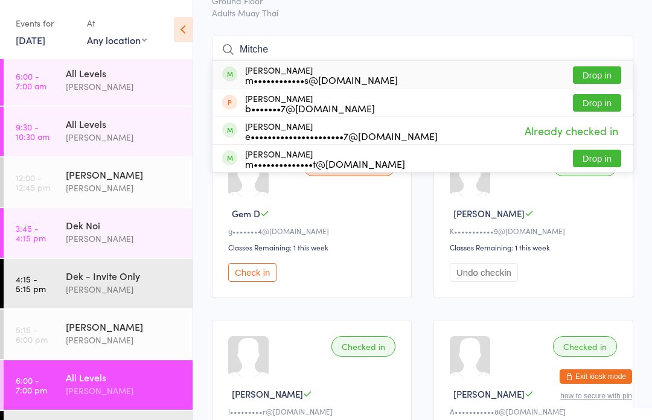
scroll to position [57, 0]
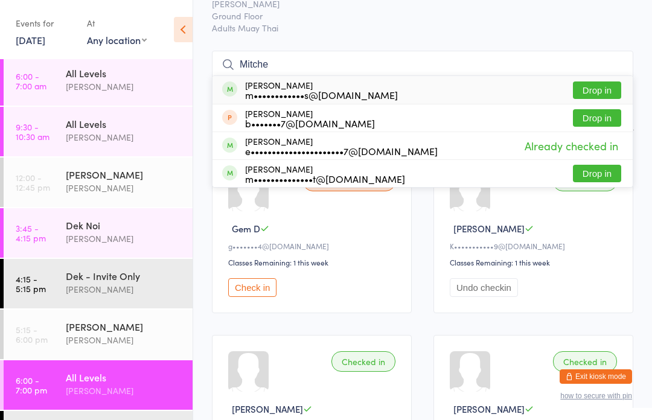
type input "Mitche"
click at [478, 93] on div "Mitchel Richards m••••••••••••s@gmail.com Drop in" at bounding box center [423, 90] width 420 height 28
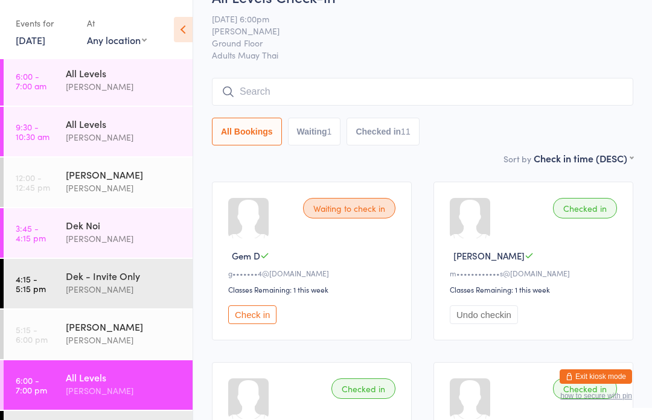
scroll to position [0, 0]
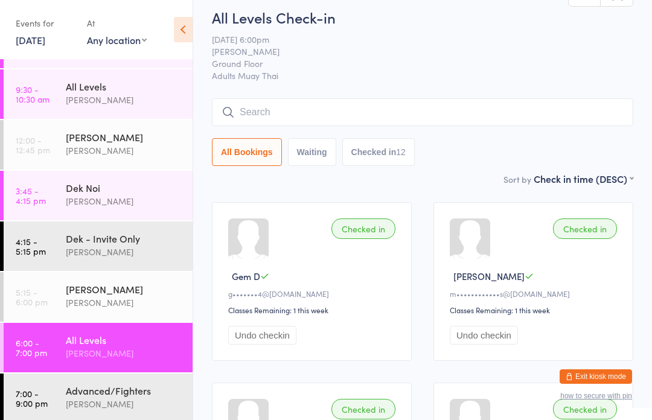
scroll to position [40, 0]
click at [311, 115] on input "search" at bounding box center [423, 112] width 422 height 28
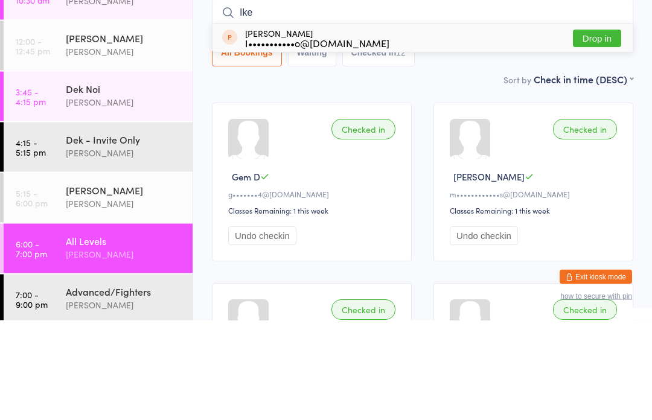
type input "Ike"
click at [609, 130] on button "Drop in" at bounding box center [597, 139] width 48 height 18
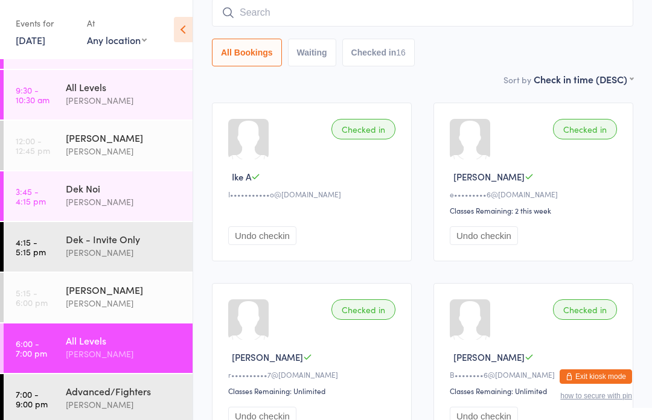
click at [458, 12] on input "search" at bounding box center [423, 13] width 422 height 28
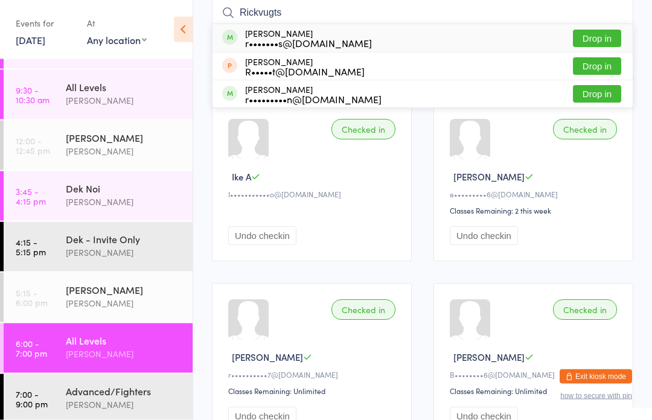
type input "Rickvugts"
click at [605, 40] on button "Drop in" at bounding box center [597, 39] width 48 height 18
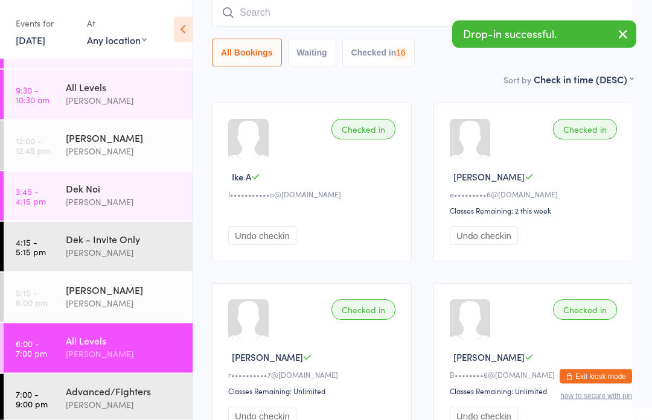
scroll to position [109, 0]
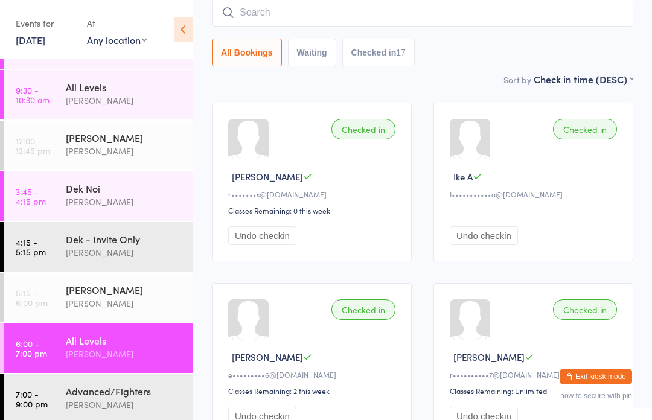
click at [603, 10] on input "search" at bounding box center [423, 13] width 422 height 28
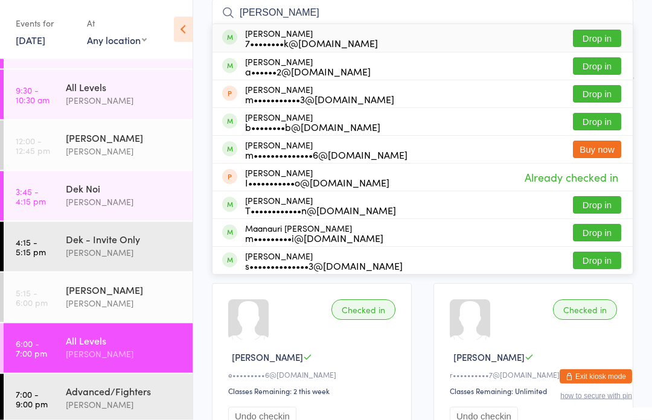
type input "Addison"
click at [602, 44] on button "Drop in" at bounding box center [597, 39] width 48 height 18
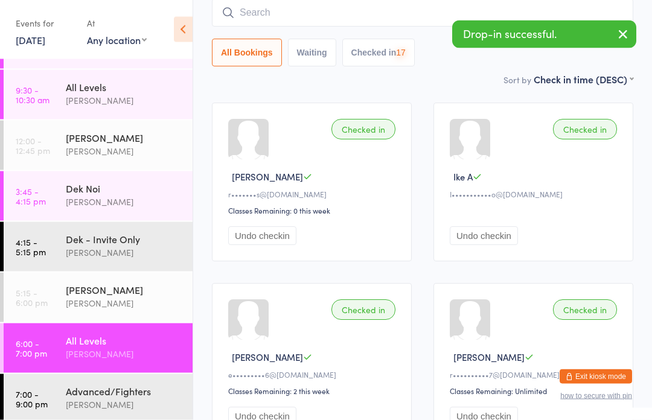
scroll to position [109, 0]
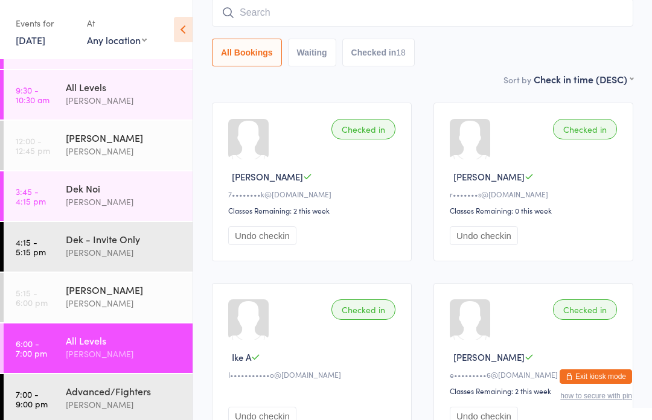
click at [529, 13] on input "search" at bounding box center [423, 13] width 422 height 28
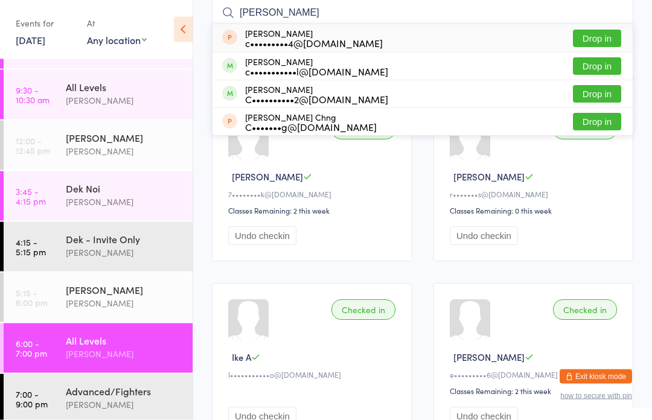
type input "Chris"
click at [610, 99] on button "Drop in" at bounding box center [597, 95] width 48 height 18
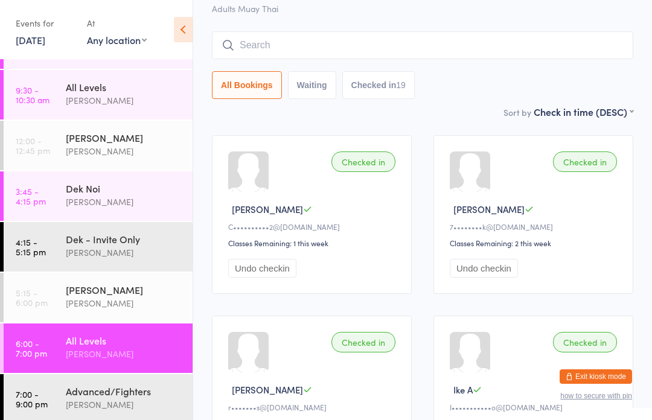
scroll to position [0, 0]
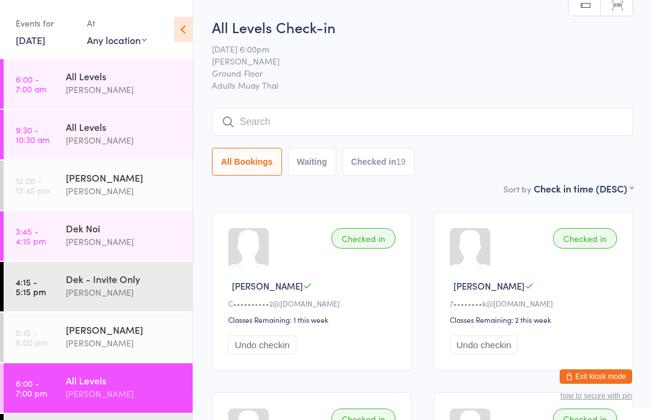
click at [598, 116] on input "search" at bounding box center [423, 122] width 422 height 28
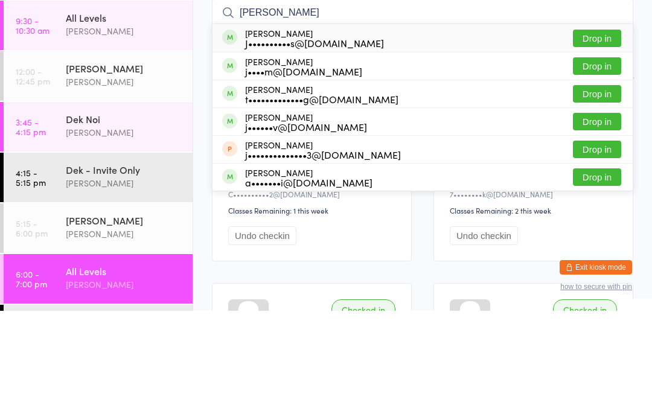
type input "[PERSON_NAME]"
click at [594, 139] on button "Drop in" at bounding box center [597, 148] width 48 height 18
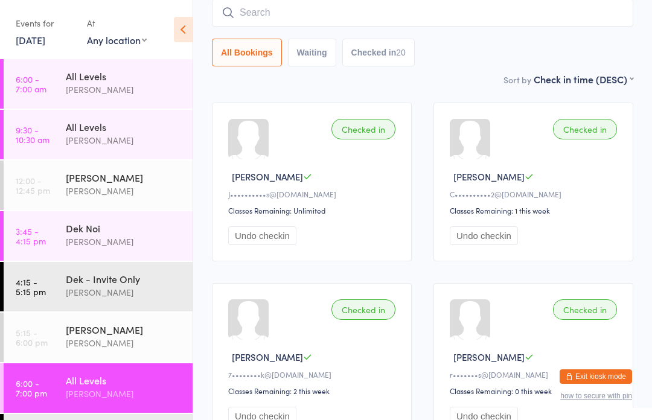
click at [472, 13] on input "search" at bounding box center [423, 13] width 422 height 28
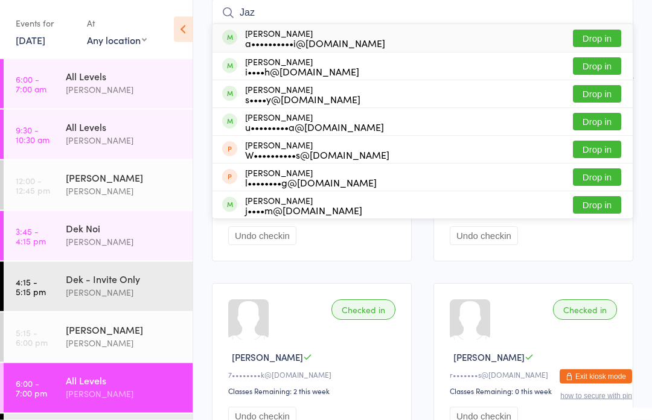
type input "Jaz"
click at [602, 36] on button "Drop in" at bounding box center [597, 39] width 48 height 18
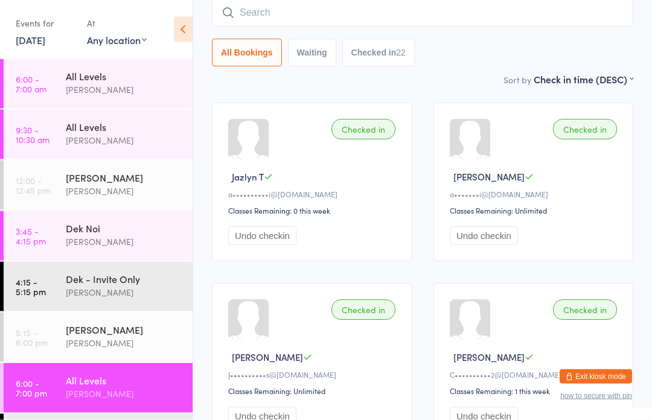
scroll to position [109, 0]
click at [502, 238] on button "Undo checkin" at bounding box center [484, 236] width 68 height 19
click at [494, 240] on button "Undo checkin" at bounding box center [484, 236] width 68 height 19
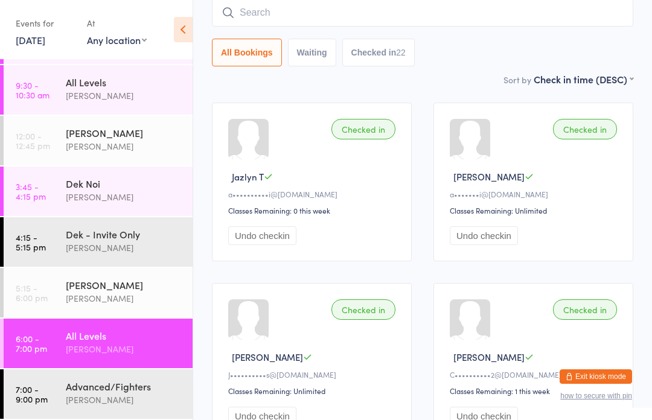
scroll to position [45, 0]
click at [472, 237] on button "Undo checkin" at bounding box center [484, 236] width 68 height 19
click at [97, 393] on div "Advanced/Fighters" at bounding box center [124, 386] width 117 height 13
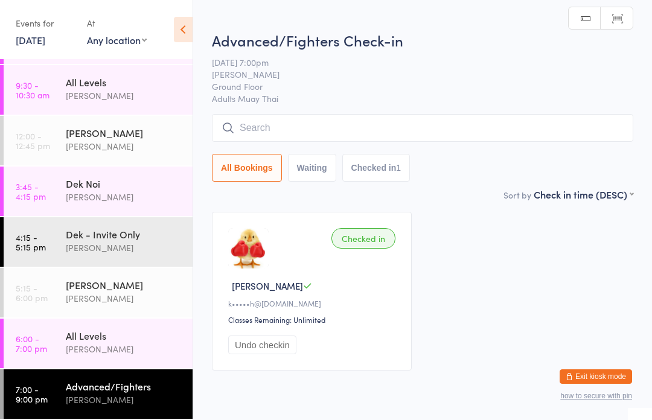
click at [474, 128] on input "search" at bounding box center [423, 128] width 422 height 28
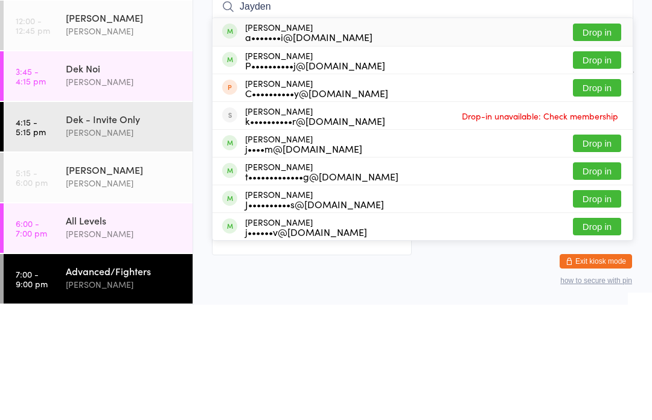
type input "Jayden"
click at [604, 139] on button "Drop in" at bounding box center [597, 148] width 48 height 18
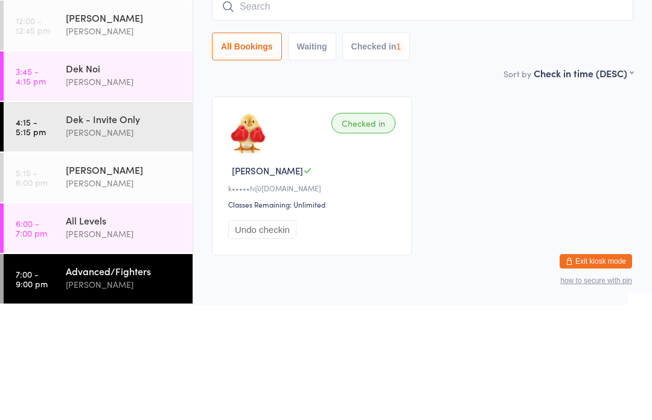
scroll to position [50, 0]
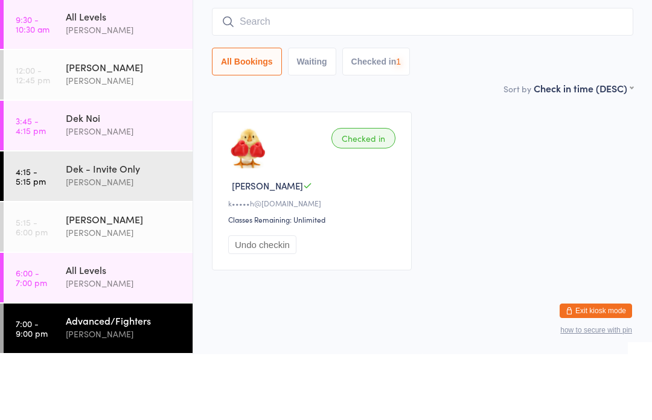
click at [322, 74] on input "search" at bounding box center [423, 88] width 422 height 28
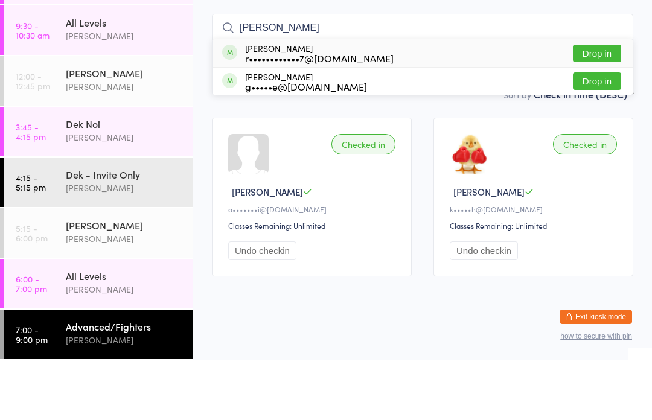
type input "[PERSON_NAME]"
click at [604, 105] on button "Drop in" at bounding box center [597, 114] width 48 height 18
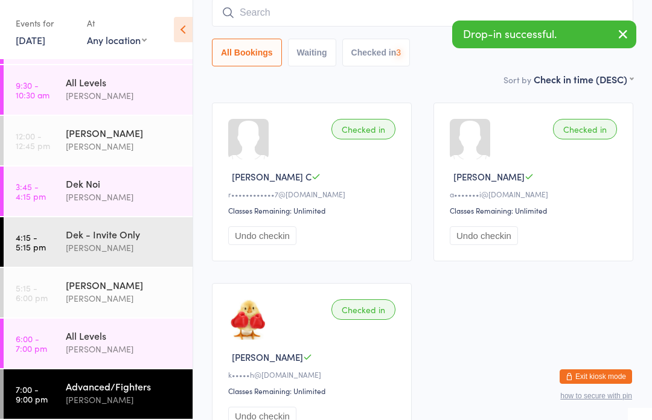
click at [283, 14] on input "search" at bounding box center [423, 13] width 422 height 28
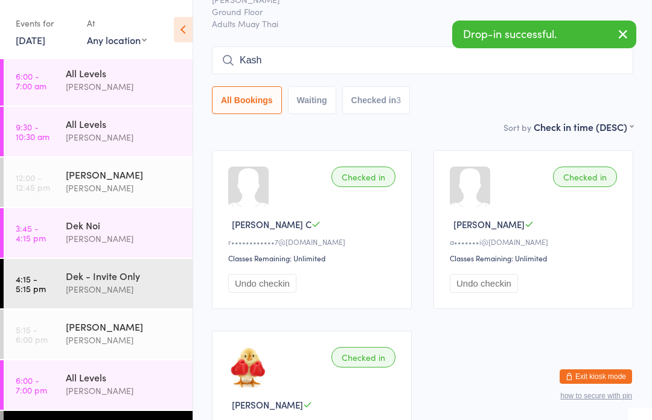
scroll to position [61, 0]
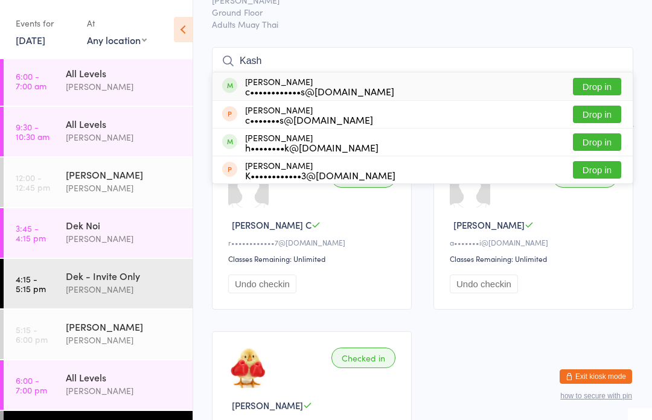
type input "Kash"
click at [608, 85] on button "Drop in" at bounding box center [597, 87] width 48 height 18
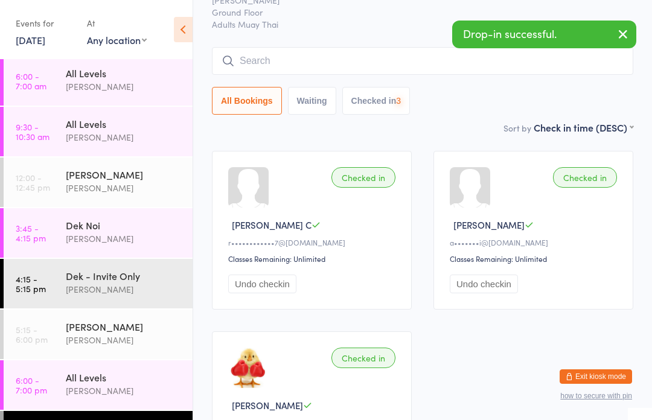
click at [321, 56] on input "search" at bounding box center [423, 61] width 422 height 28
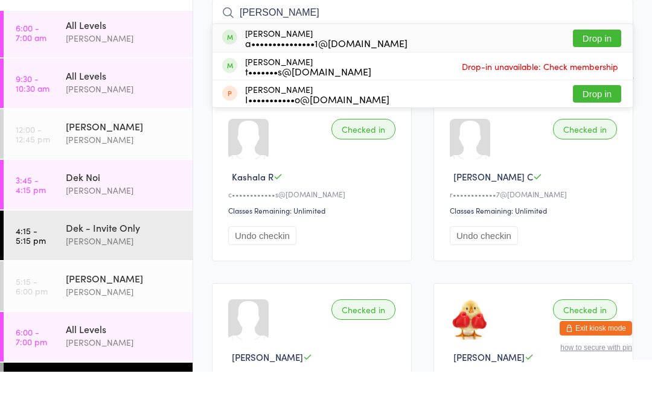
type input "[PERSON_NAME]"
click at [602, 78] on button "Drop in" at bounding box center [597, 87] width 48 height 18
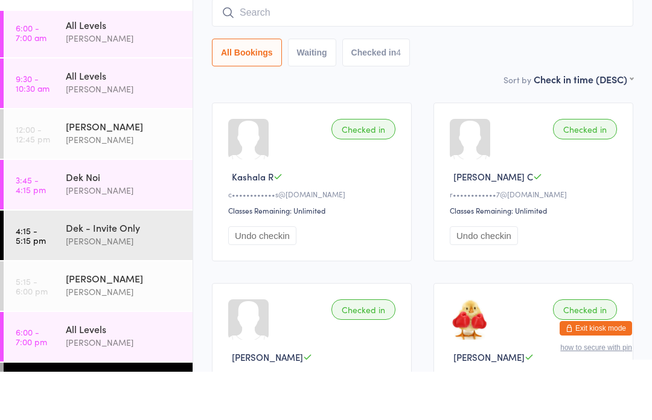
scroll to position [109, 0]
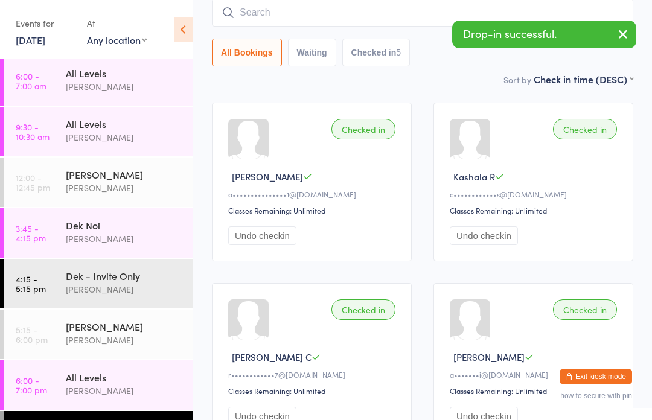
click at [110, 374] on div "All Levels" at bounding box center [124, 377] width 117 height 13
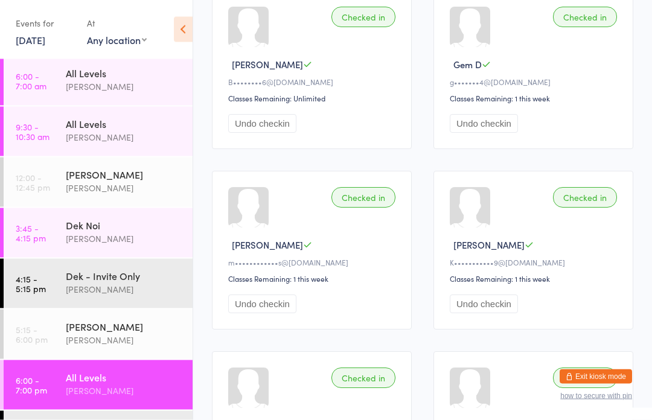
scroll to position [944, 0]
click at [110, 420] on div "Advanced/Fighters" at bounding box center [124, 428] width 117 height 13
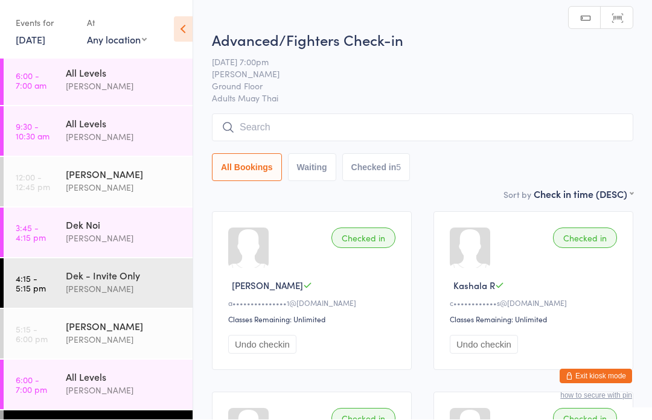
scroll to position [1, 0]
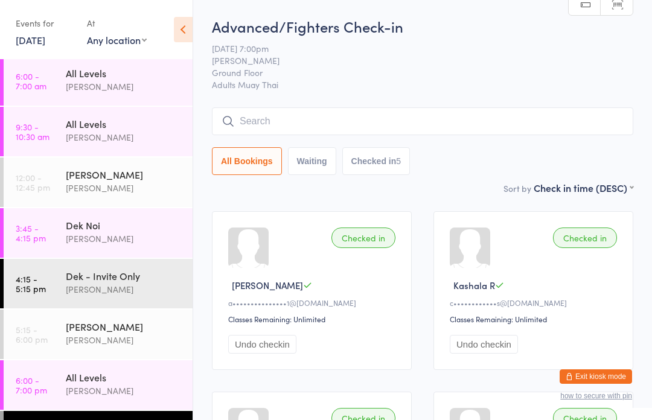
click at [303, 113] on input "search" at bounding box center [423, 122] width 422 height 28
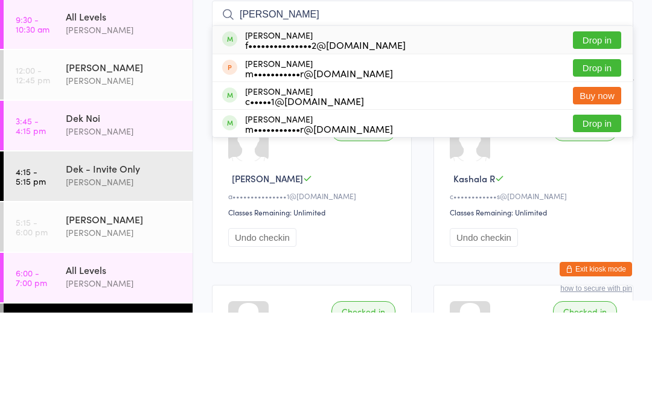
type input "[PERSON_NAME]"
click at [601, 139] on button "Drop in" at bounding box center [597, 148] width 48 height 18
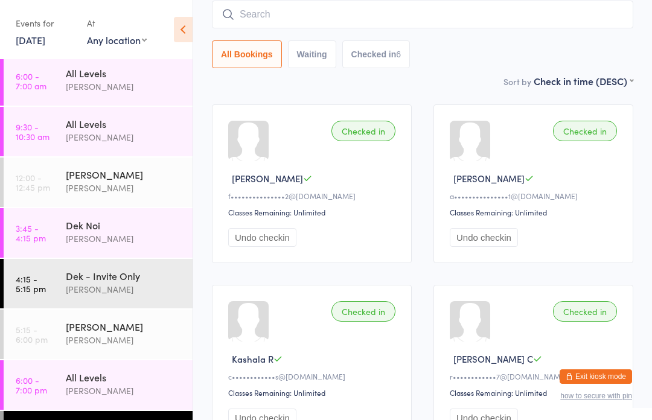
click at [269, 27] on input "search" at bounding box center [423, 15] width 422 height 28
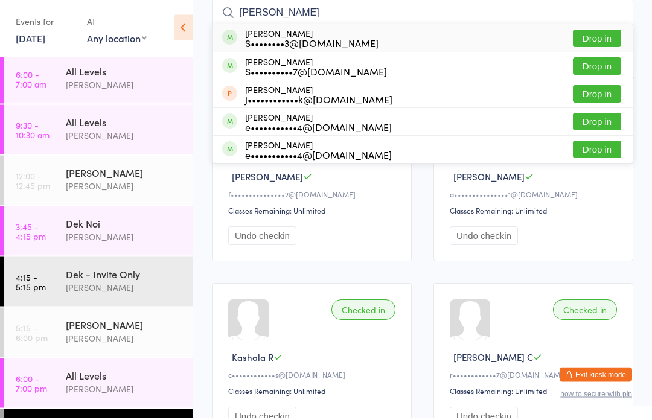
type input "[PERSON_NAME]"
click at [610, 41] on button "Drop in" at bounding box center [597, 41] width 48 height 18
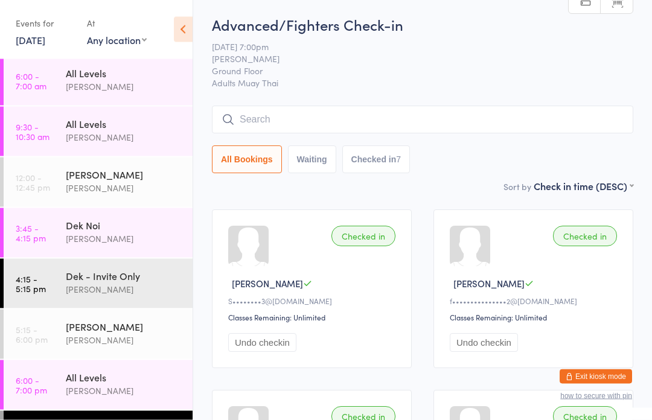
scroll to position [0, 0]
